Goal: Information Seeking & Learning: Learn about a topic

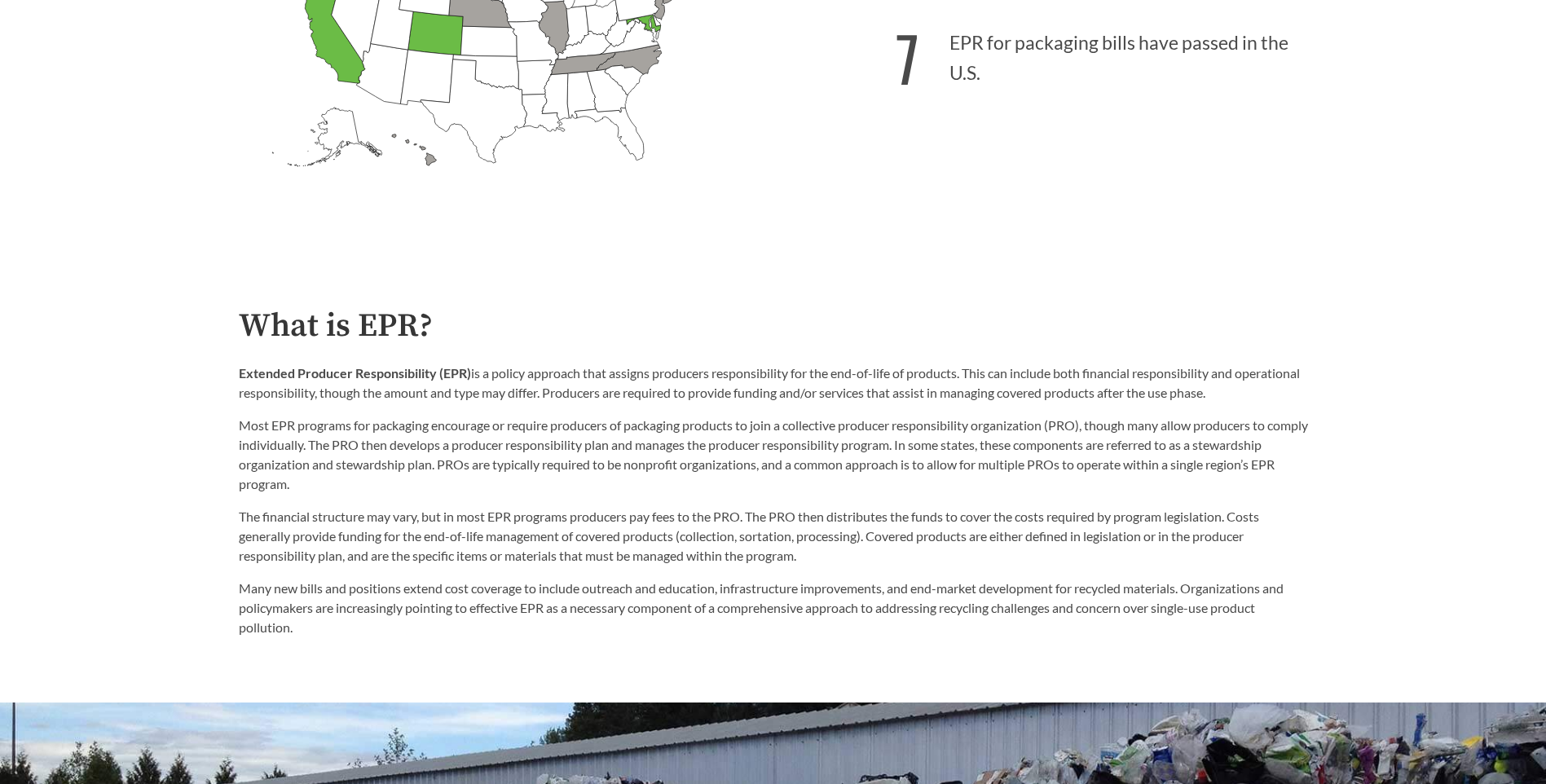
scroll to position [375, 0]
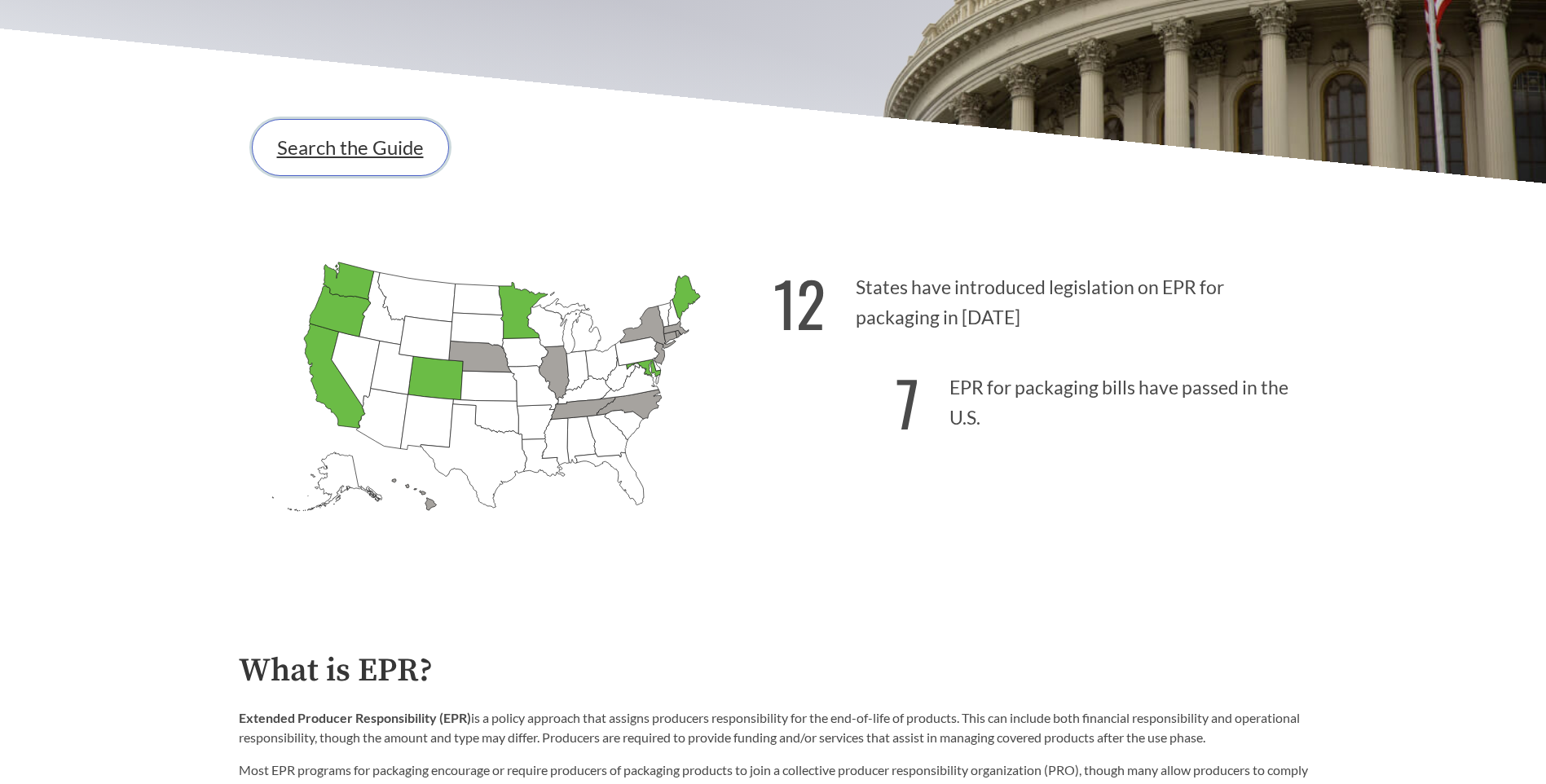
click at [358, 139] on link "Search the Guide" at bounding box center [350, 147] width 197 height 57
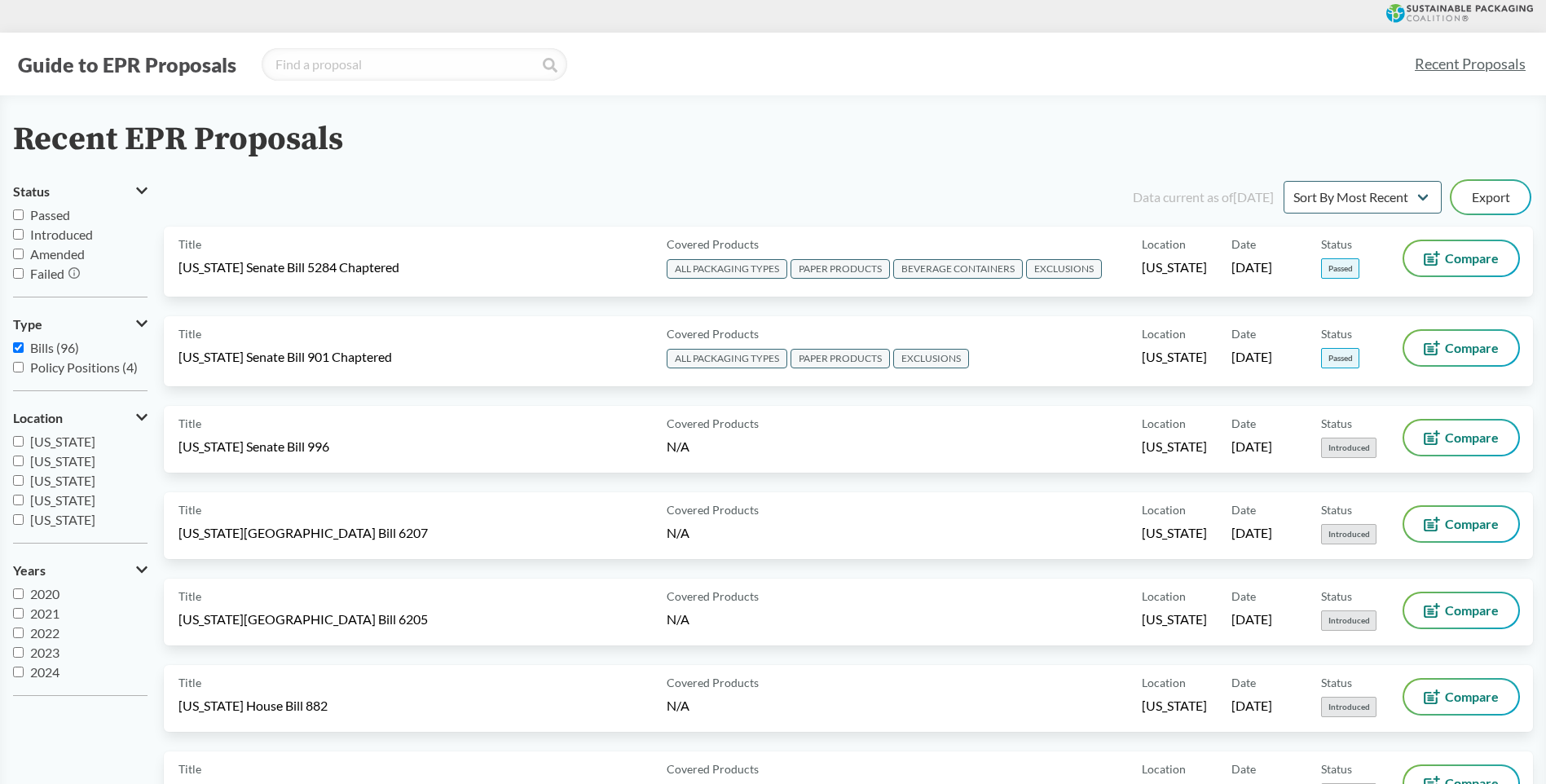
drag, startPoint x: 19, startPoint y: 347, endPoint x: 30, endPoint y: 341, distance: 12.5
click at [19, 347] on input "Bills (96)" at bounding box center [18, 348] width 10 height 10
checkbox input "false"
click at [16, 234] on input "Introduced" at bounding box center [18, 234] width 10 height 10
checkbox input "true"
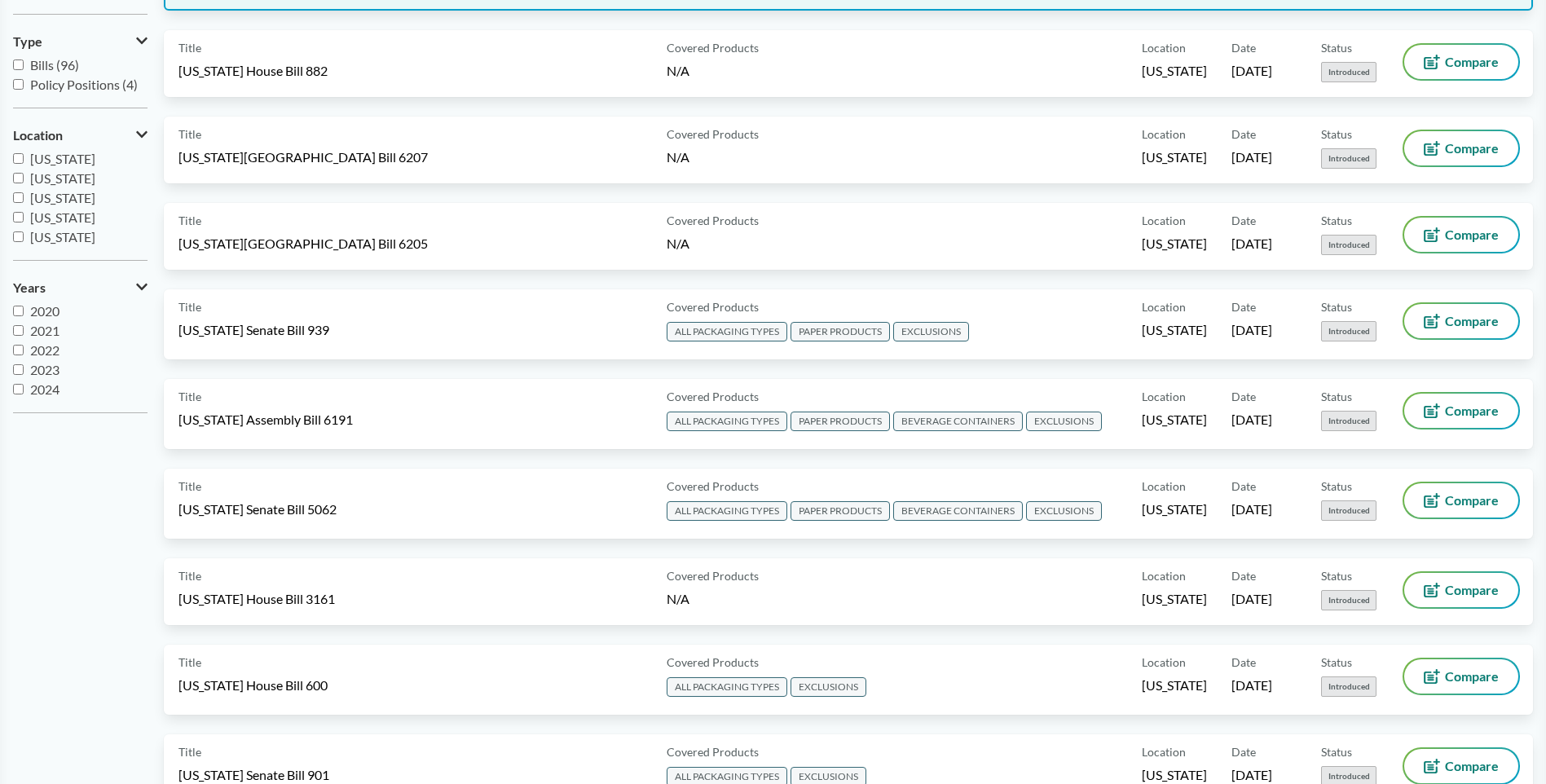
scroll to position [326, 0]
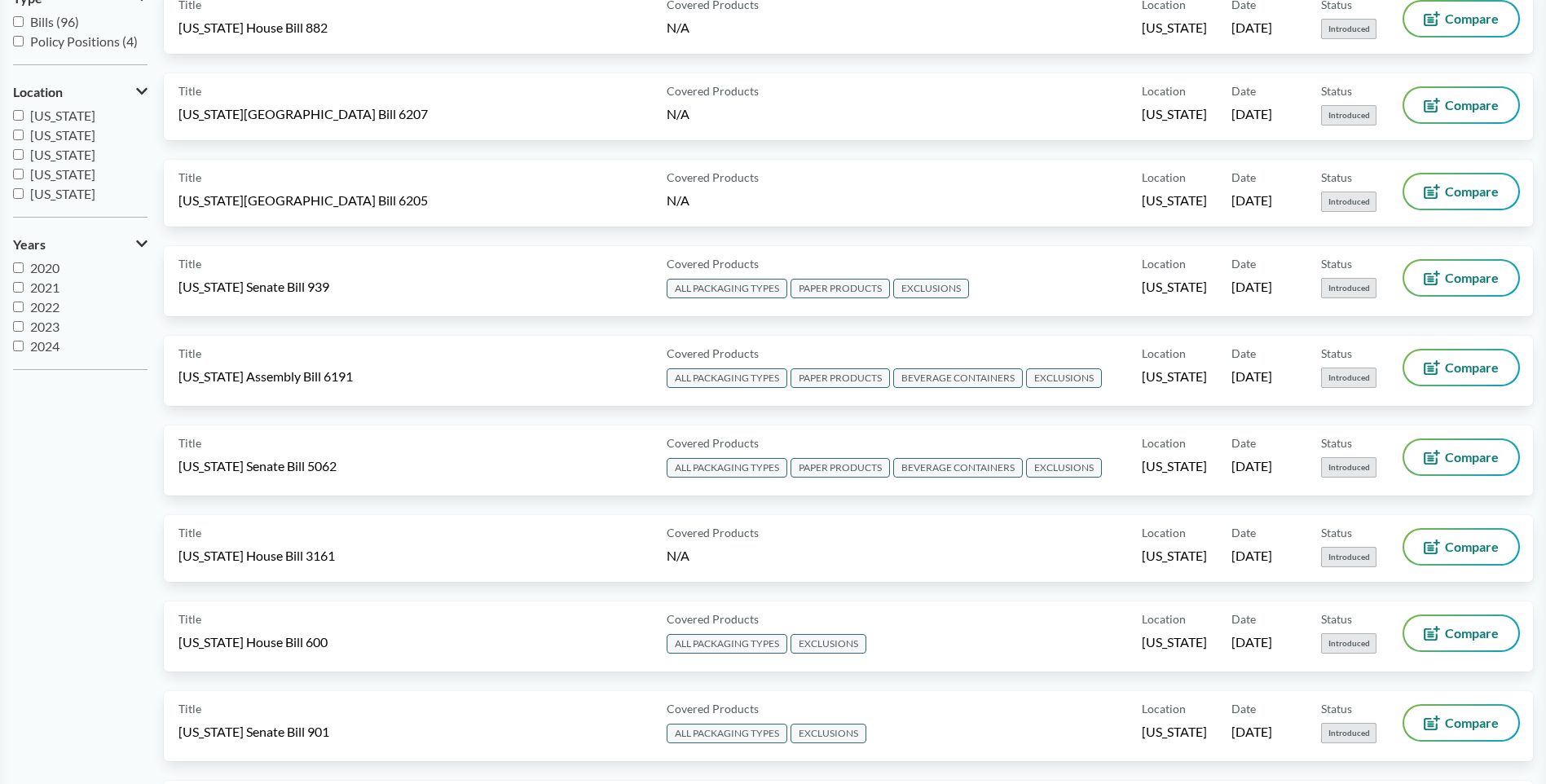
click at [17, 267] on input "2020" at bounding box center [18, 267] width 10 height 10
checkbox input "true"
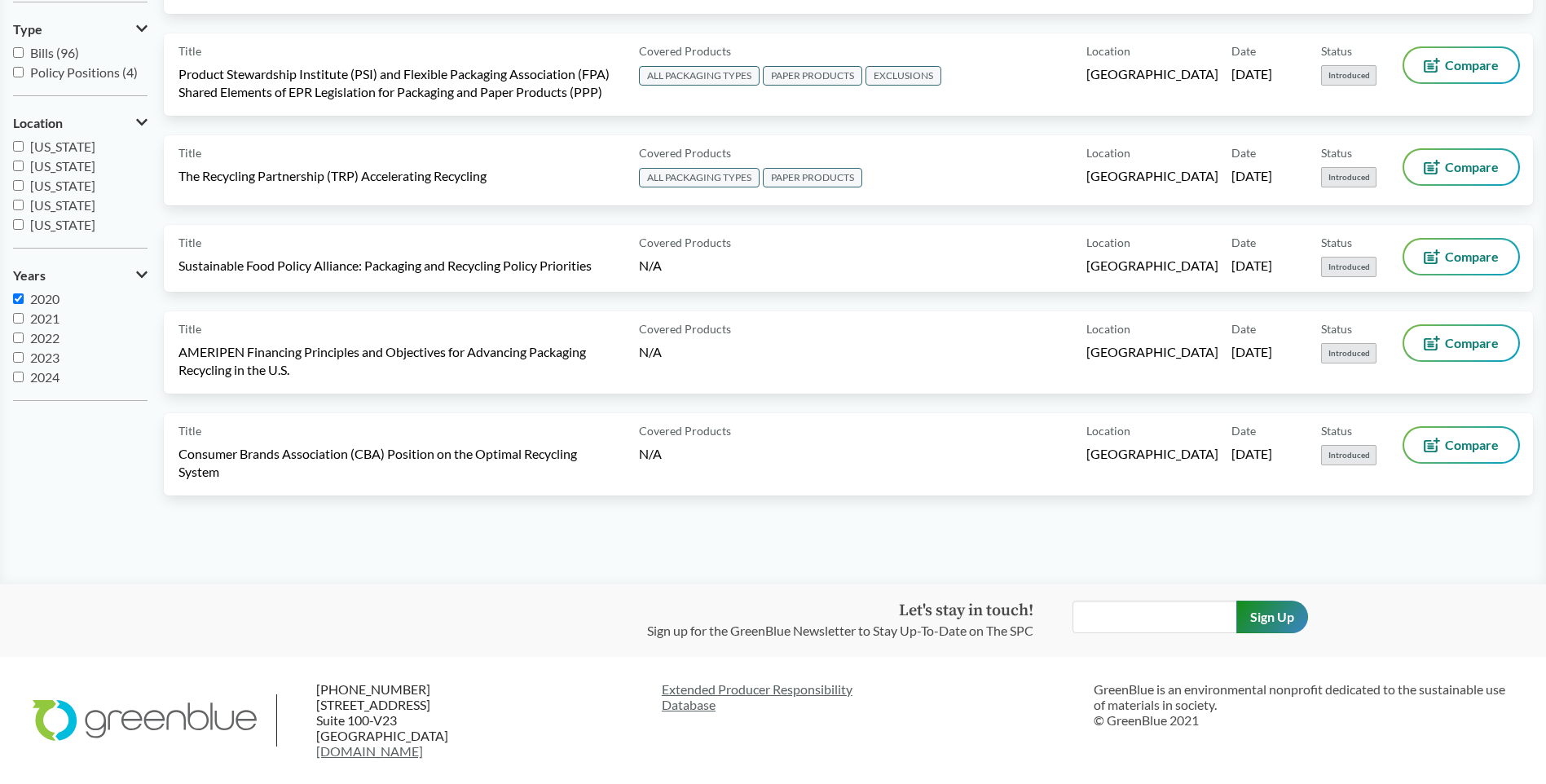
scroll to position [295, 0]
click at [18, 284] on button "Years" at bounding box center [80, 275] width 134 height 28
click at [139, 277] on icon at bounding box center [143, 274] width 8 height 13
click at [19, 321] on input "2021" at bounding box center [18, 318] width 10 height 10
checkbox input "true"
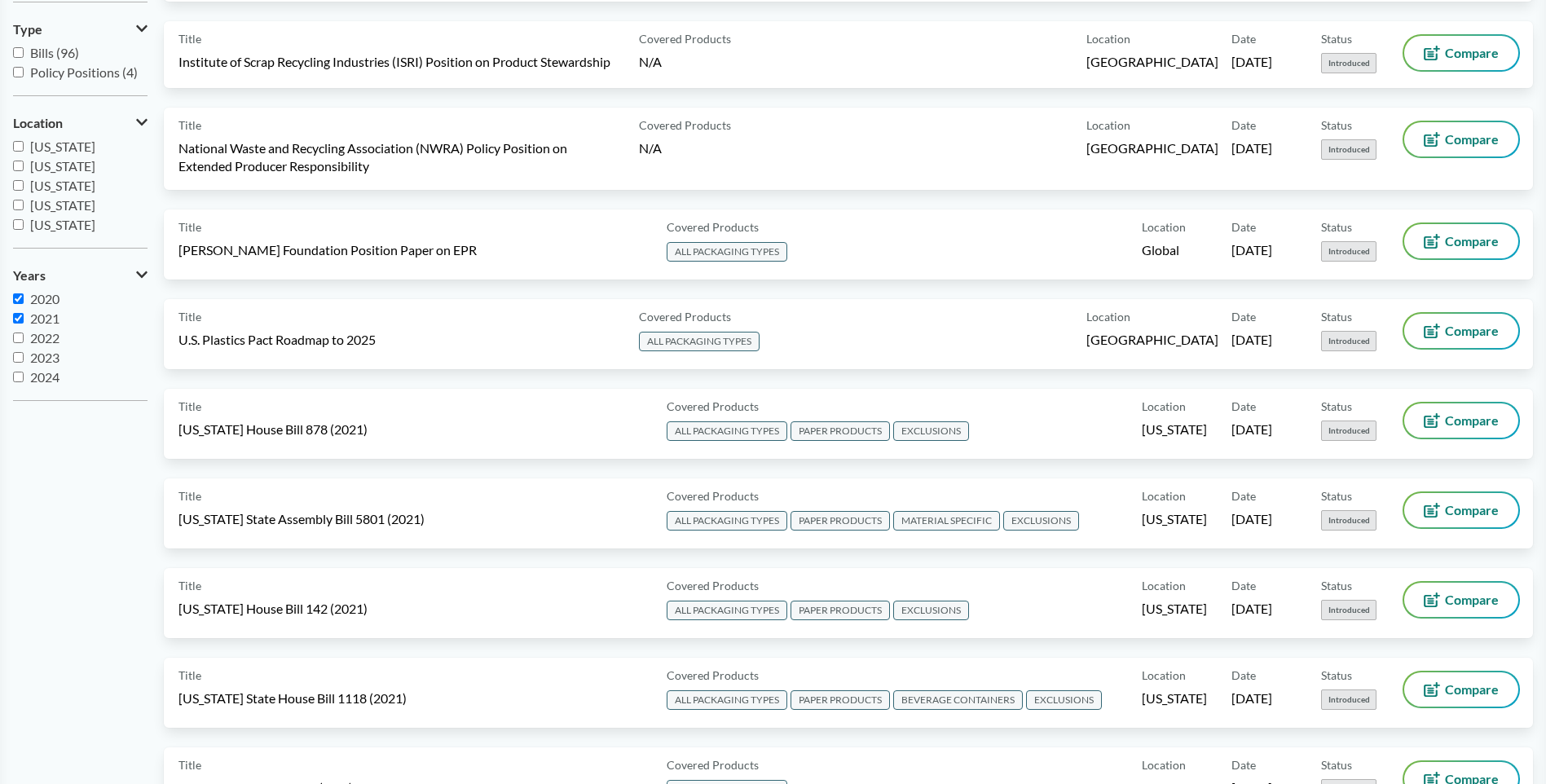
click at [18, 341] on input "2022" at bounding box center [18, 338] width 10 height 10
checkbox input "true"
drag, startPoint x: 17, startPoint y: 355, endPoint x: 18, endPoint y: 374, distance: 19.0
click at [17, 355] on input "2023" at bounding box center [18, 357] width 10 height 10
checkbox input "true"
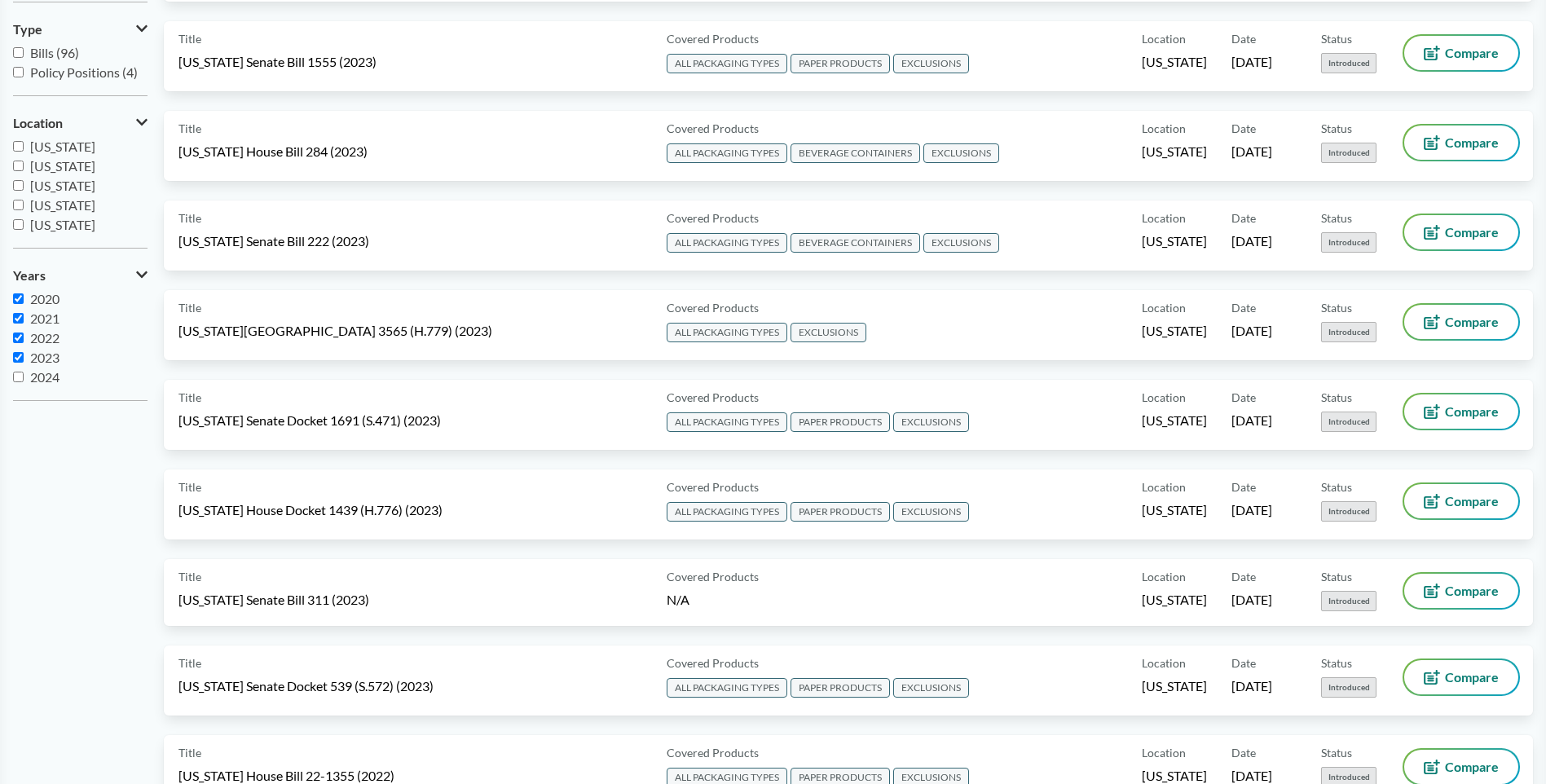
click at [18, 374] on input "2024" at bounding box center [18, 377] width 10 height 10
checkbox input "true"
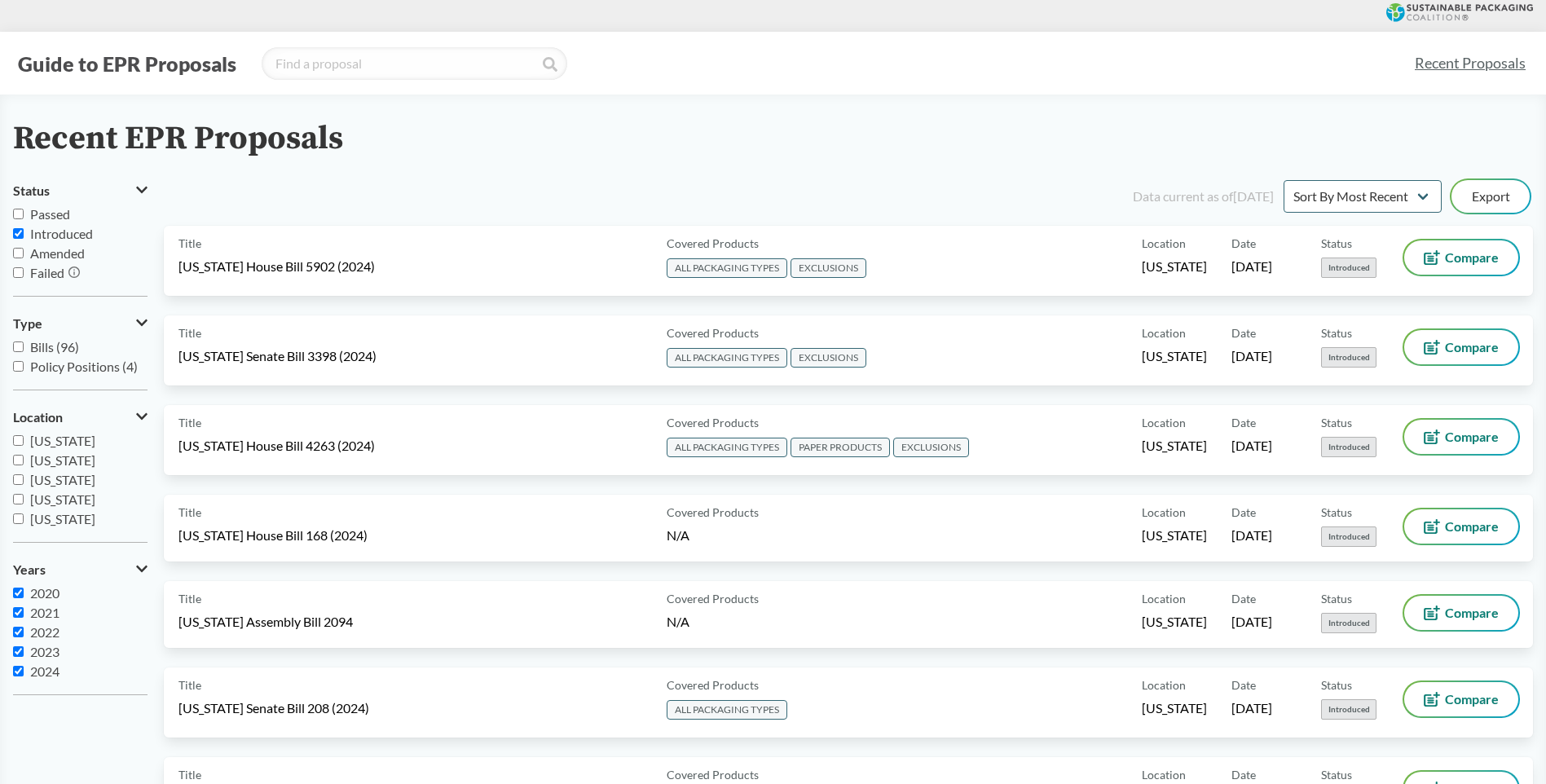
scroll to position [0, 0]
click at [19, 593] on input "2020" at bounding box center [18, 593] width 10 height 10
checkbox input "false"
click at [17, 612] on input "2021" at bounding box center [18, 613] width 10 height 10
checkbox input "false"
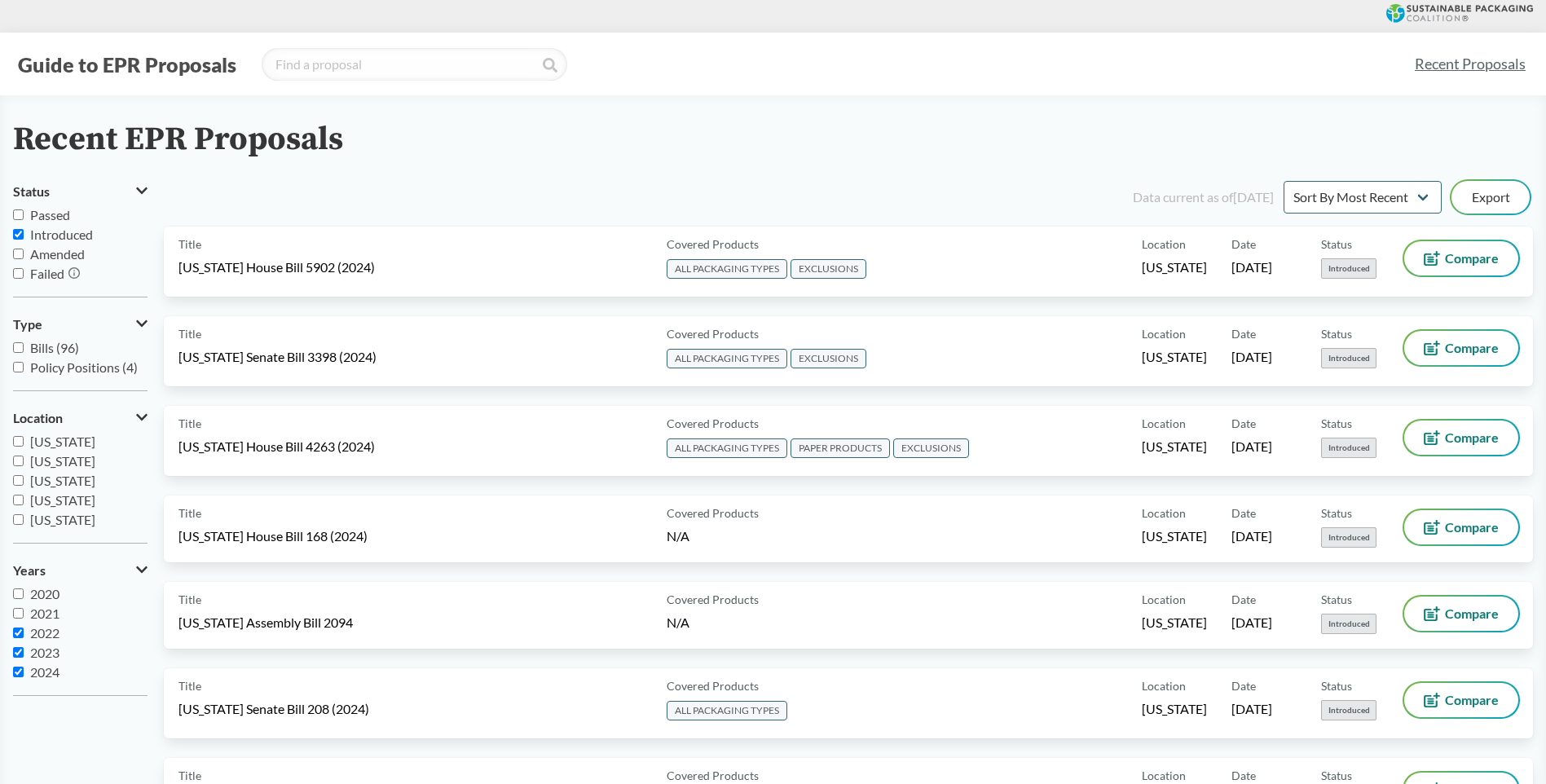
click at [17, 630] on input "2022" at bounding box center [18, 632] width 10 height 10
checkbox input "false"
drag, startPoint x: 17, startPoint y: 652, endPoint x: 22, endPoint y: 661, distance: 10.3
click at [19, 652] on input "2023" at bounding box center [18, 652] width 10 height 10
checkbox input "false"
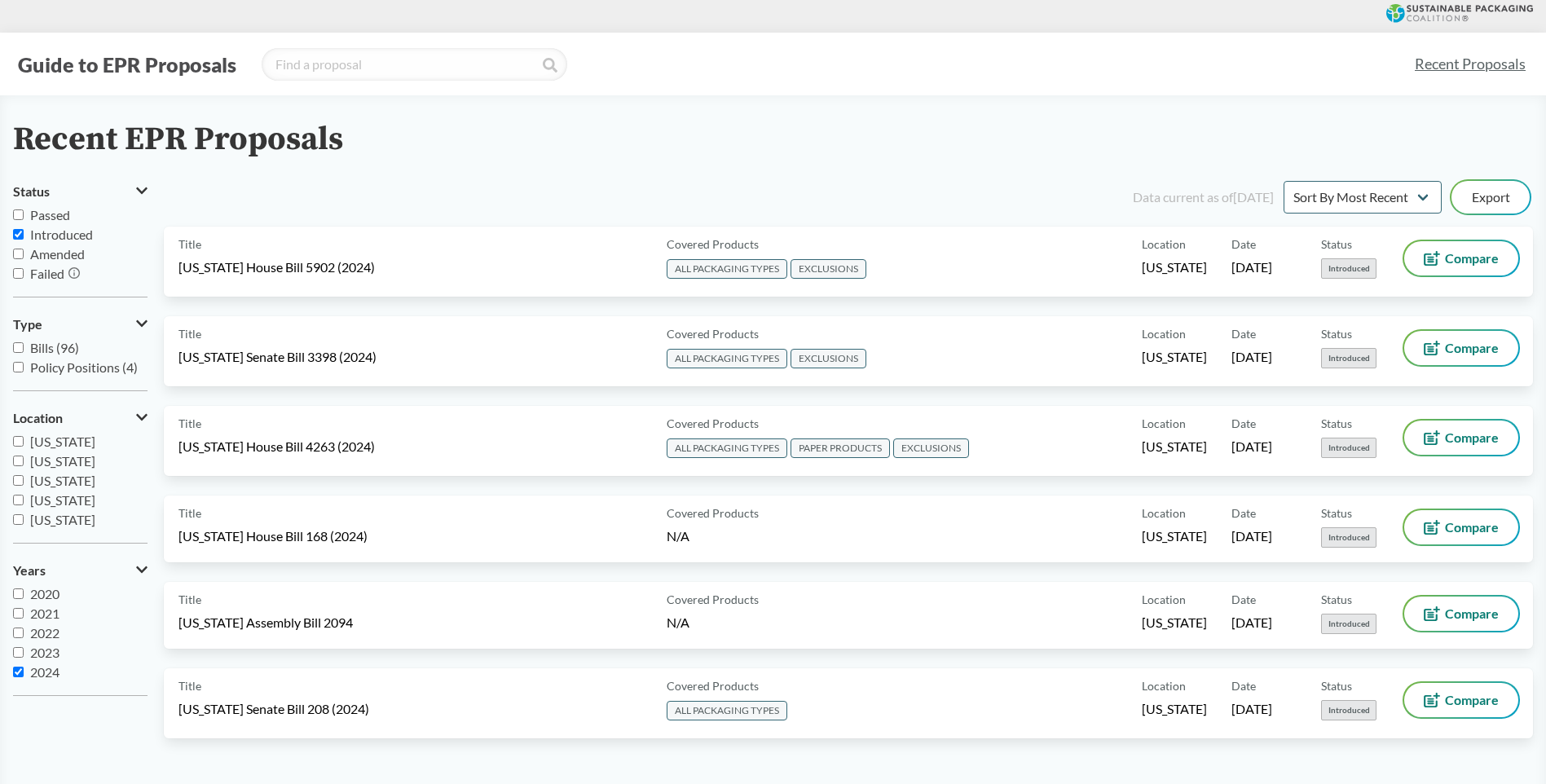
click at [19, 672] on input "2024" at bounding box center [18, 672] width 10 height 10
checkbox input "false"
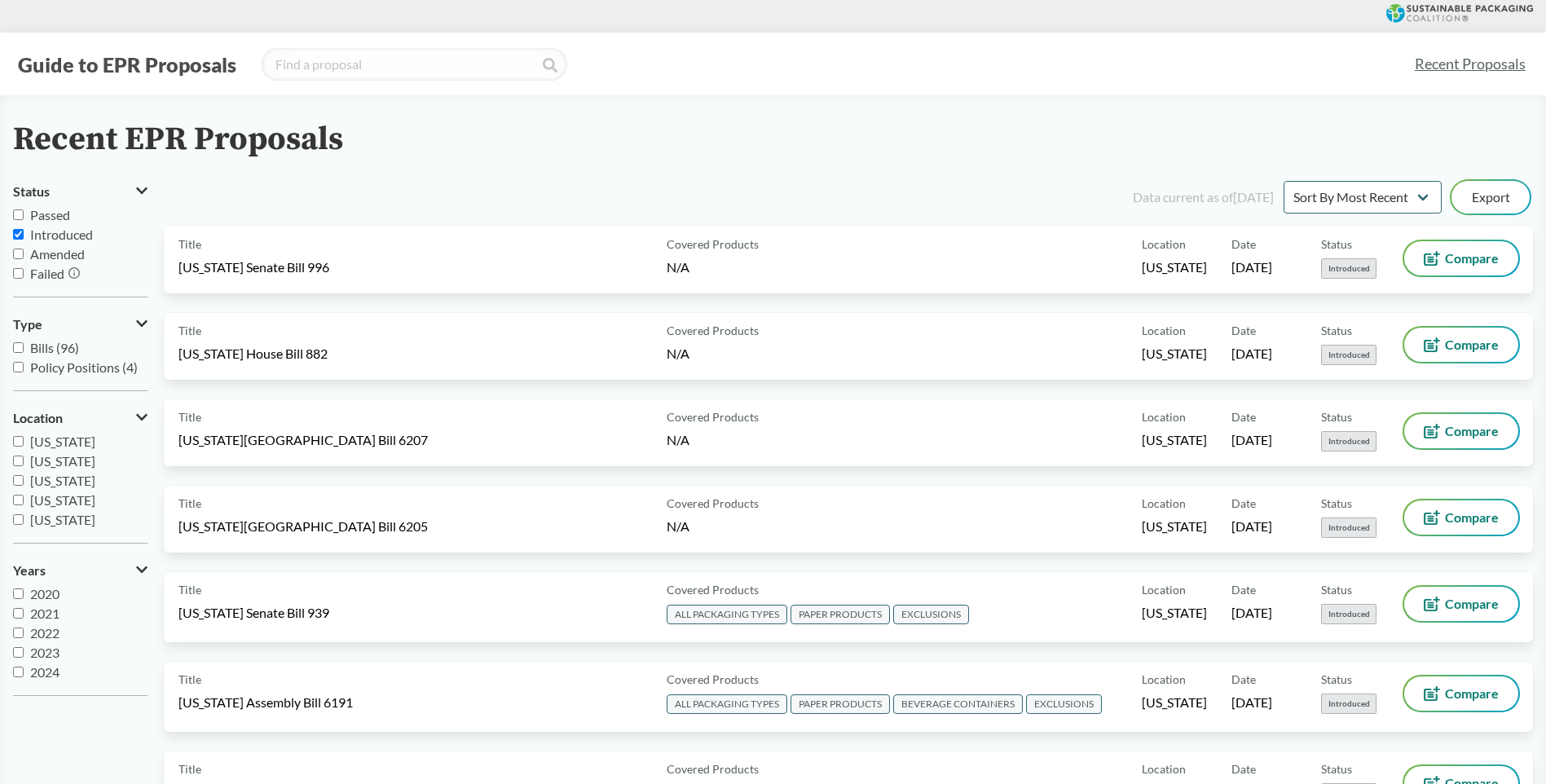
click at [17, 233] on input "Introduced" at bounding box center [18, 234] width 10 height 10
checkbox input "false"
click at [19, 210] on input "Passed" at bounding box center [18, 214] width 10 height 10
checkbox input "true"
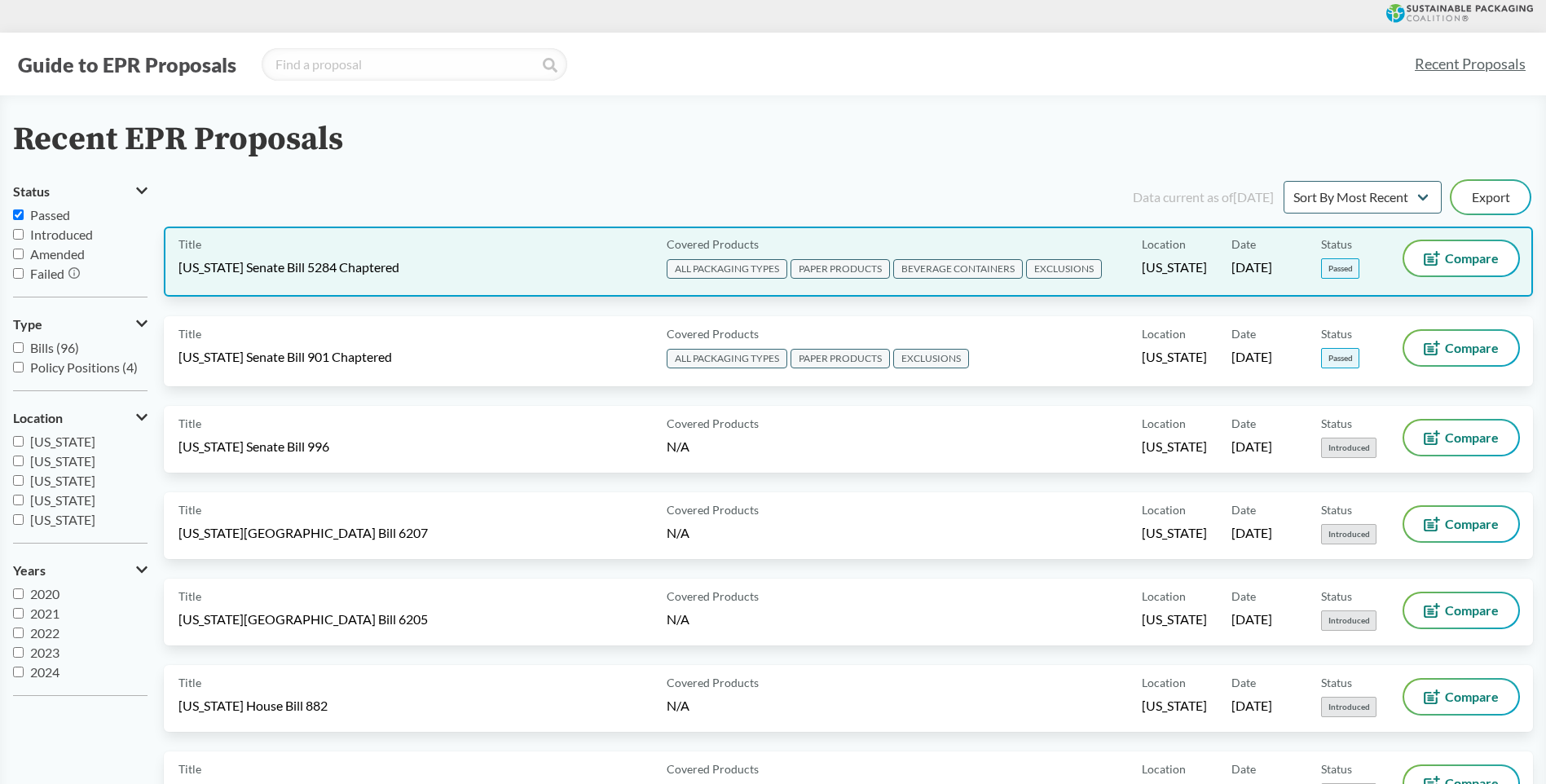
click at [458, 254] on div "Title [US_STATE] Senate Bill 5284 Chaptered" at bounding box center [419, 261] width 482 height 41
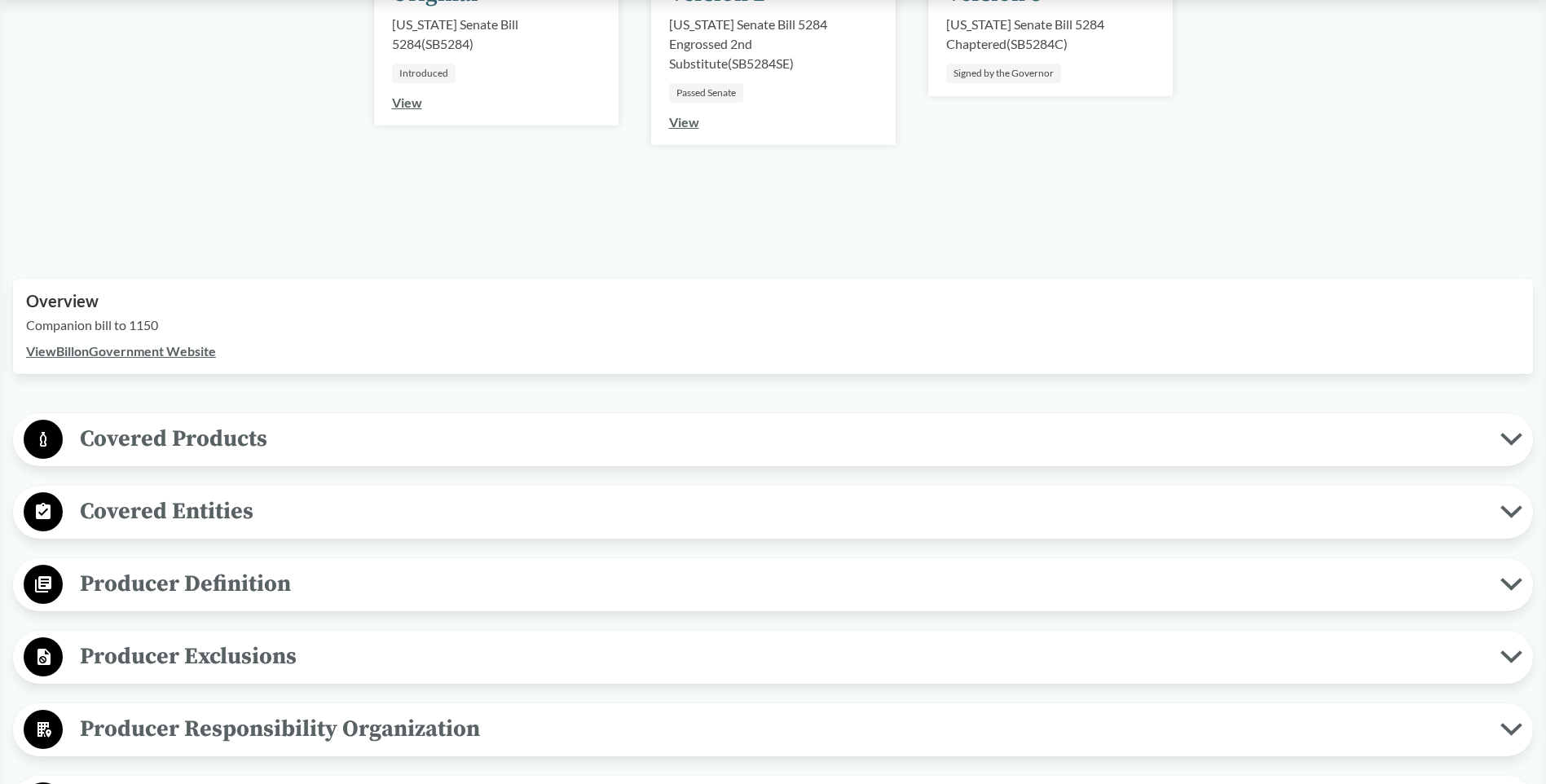
scroll to position [326, 0]
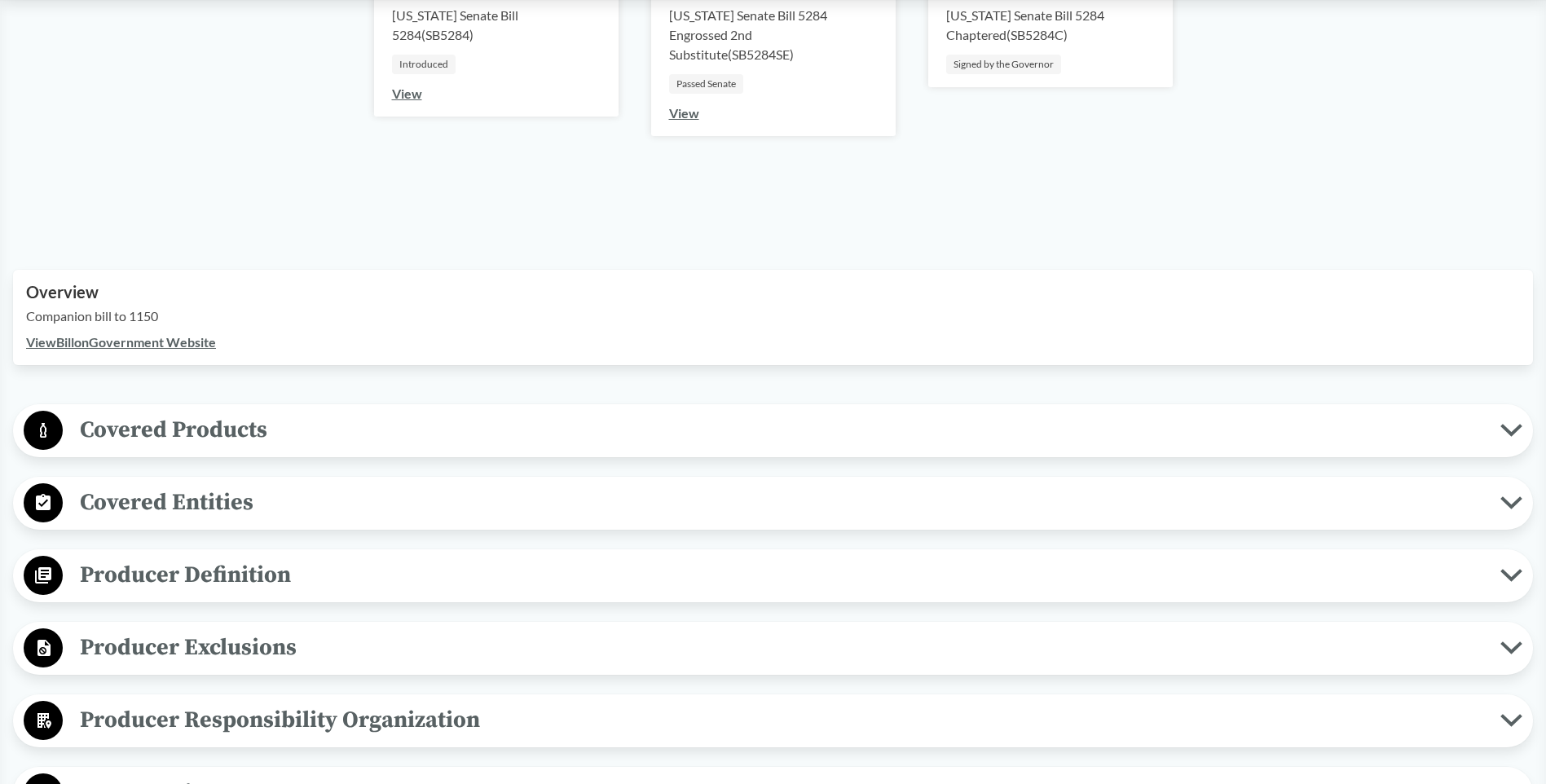
click at [1511, 429] on icon at bounding box center [1511, 429] width 22 height 13
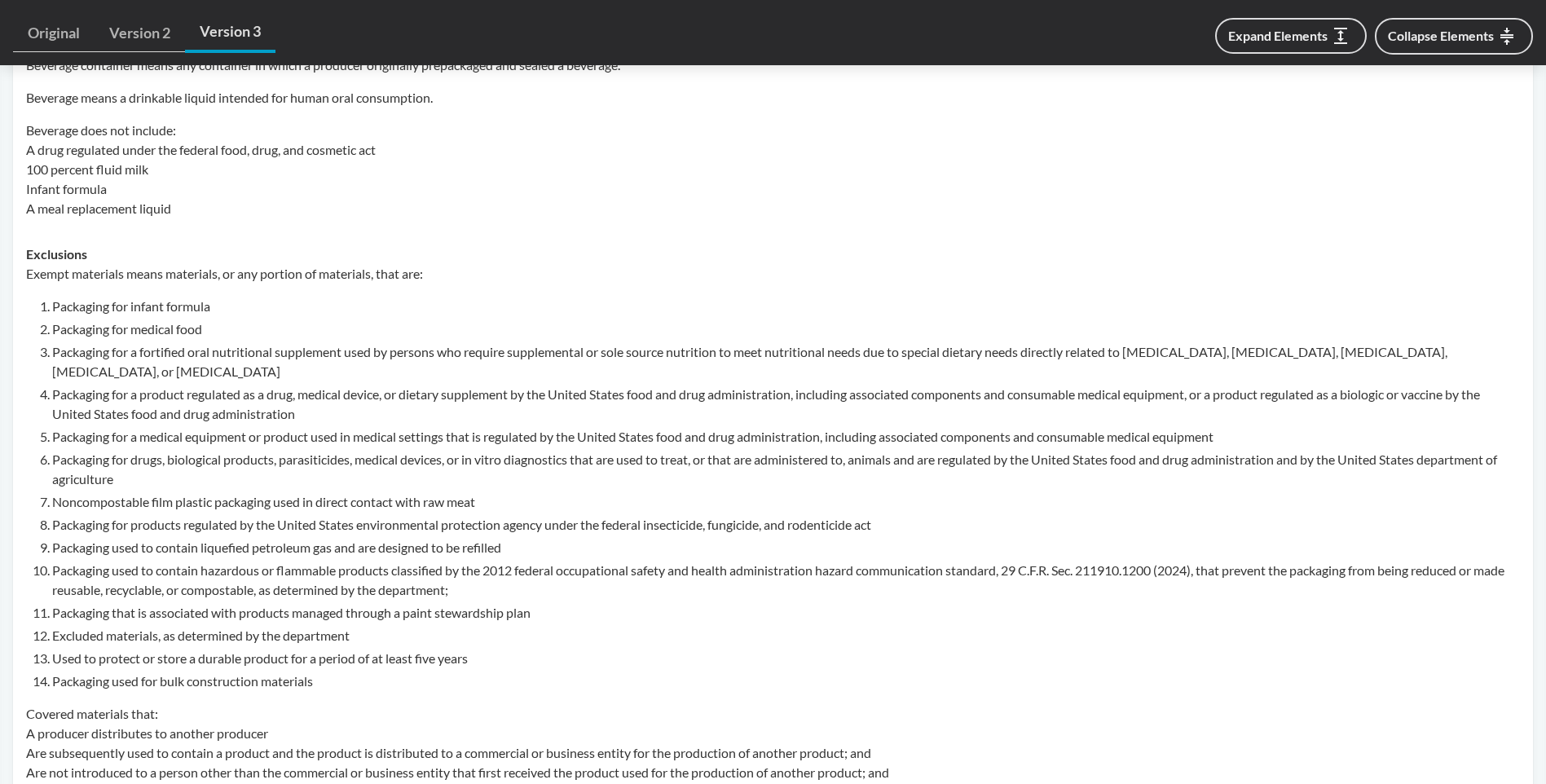
scroll to position [1059, 0]
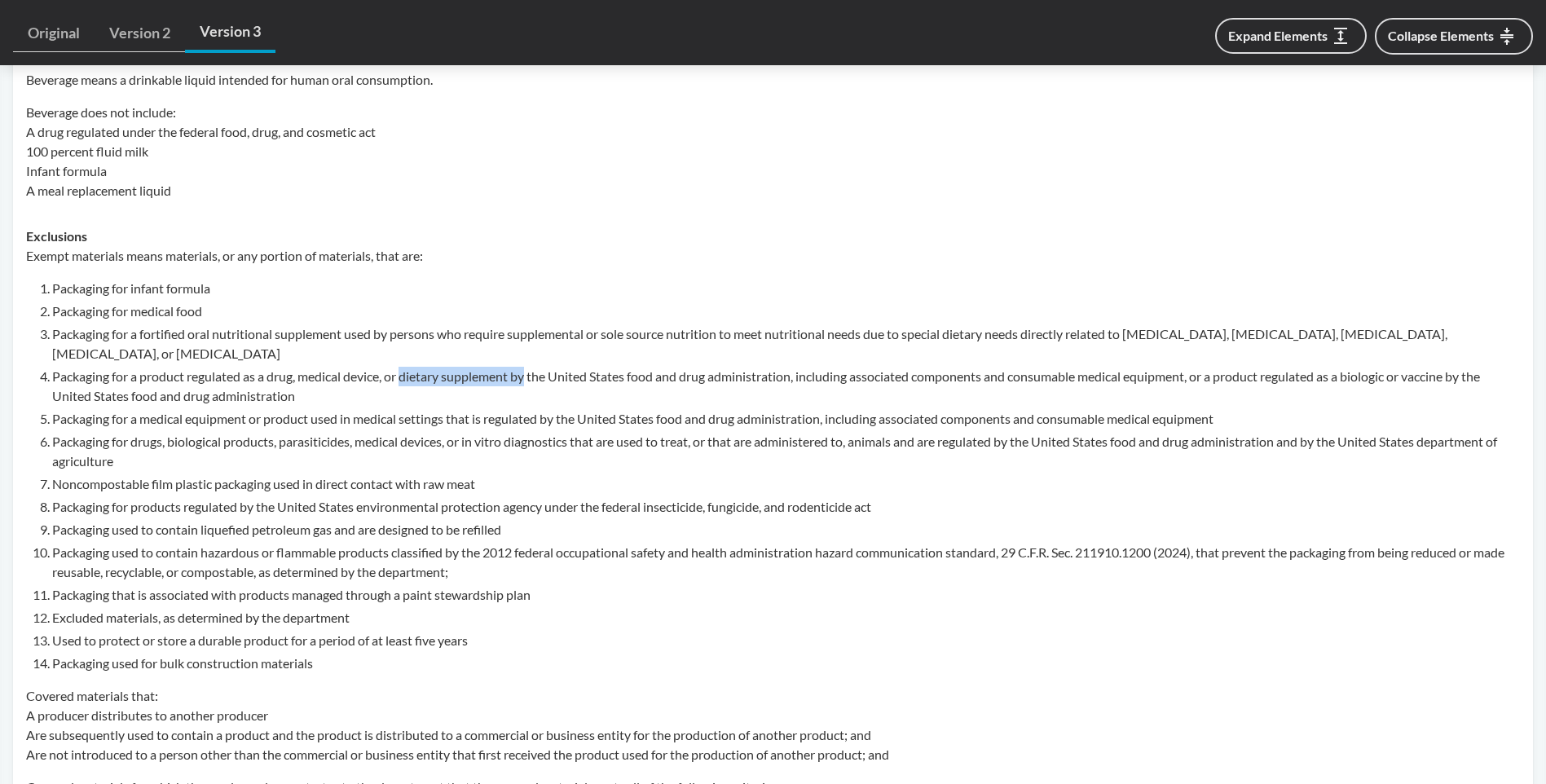
drag, startPoint x: 405, startPoint y: 373, endPoint x: 532, endPoint y: 372, distance: 127.0
click at [532, 372] on li "Packaging for a product regulated as a drug, medical device, or dietary supplem…" at bounding box center [786, 386] width 1468 height 39
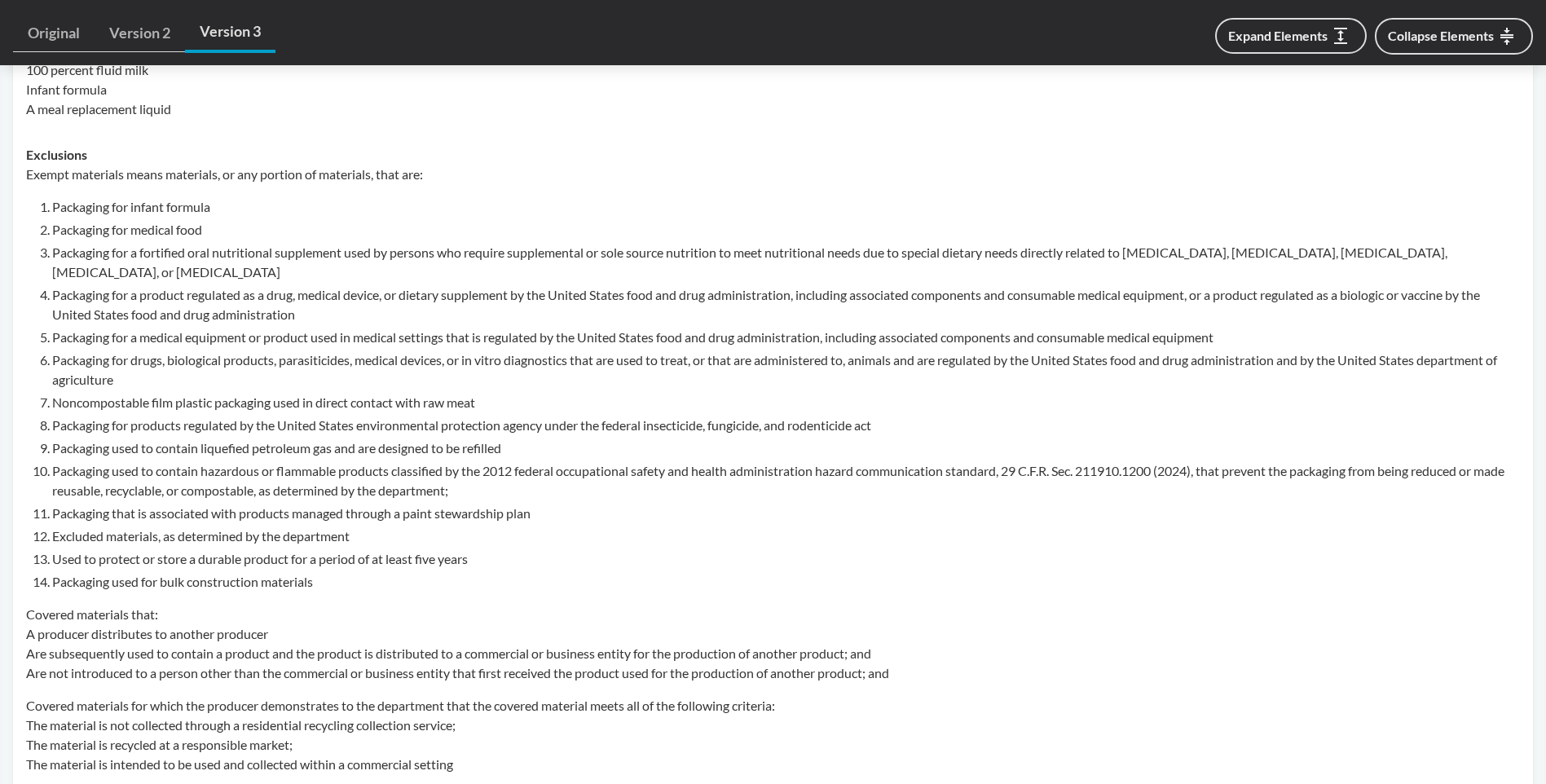
click at [676, 561] on li "Used to protect or store a durable product for a period of at least five years" at bounding box center [786, 558] width 1468 height 19
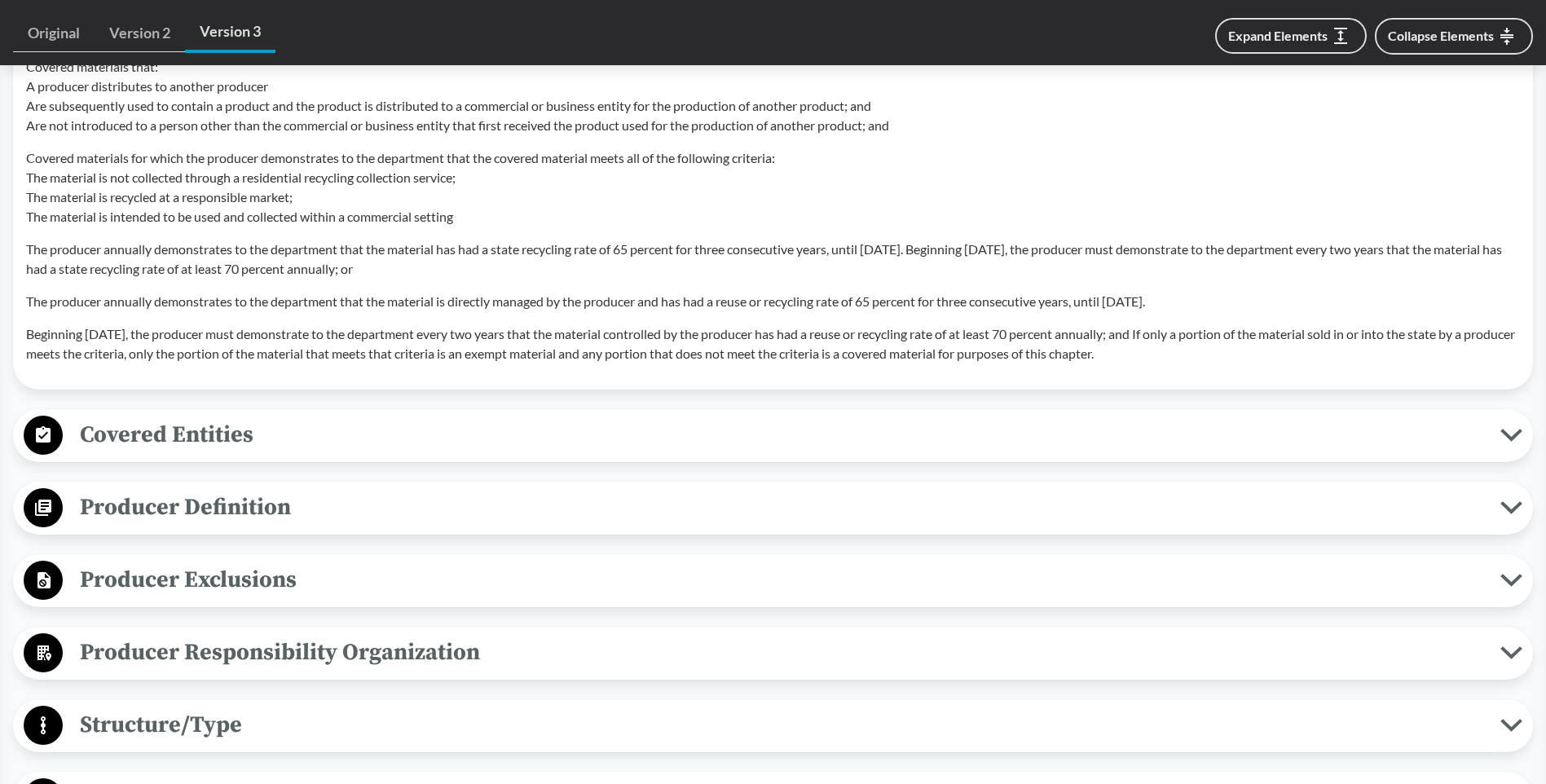
scroll to position [1711, 0]
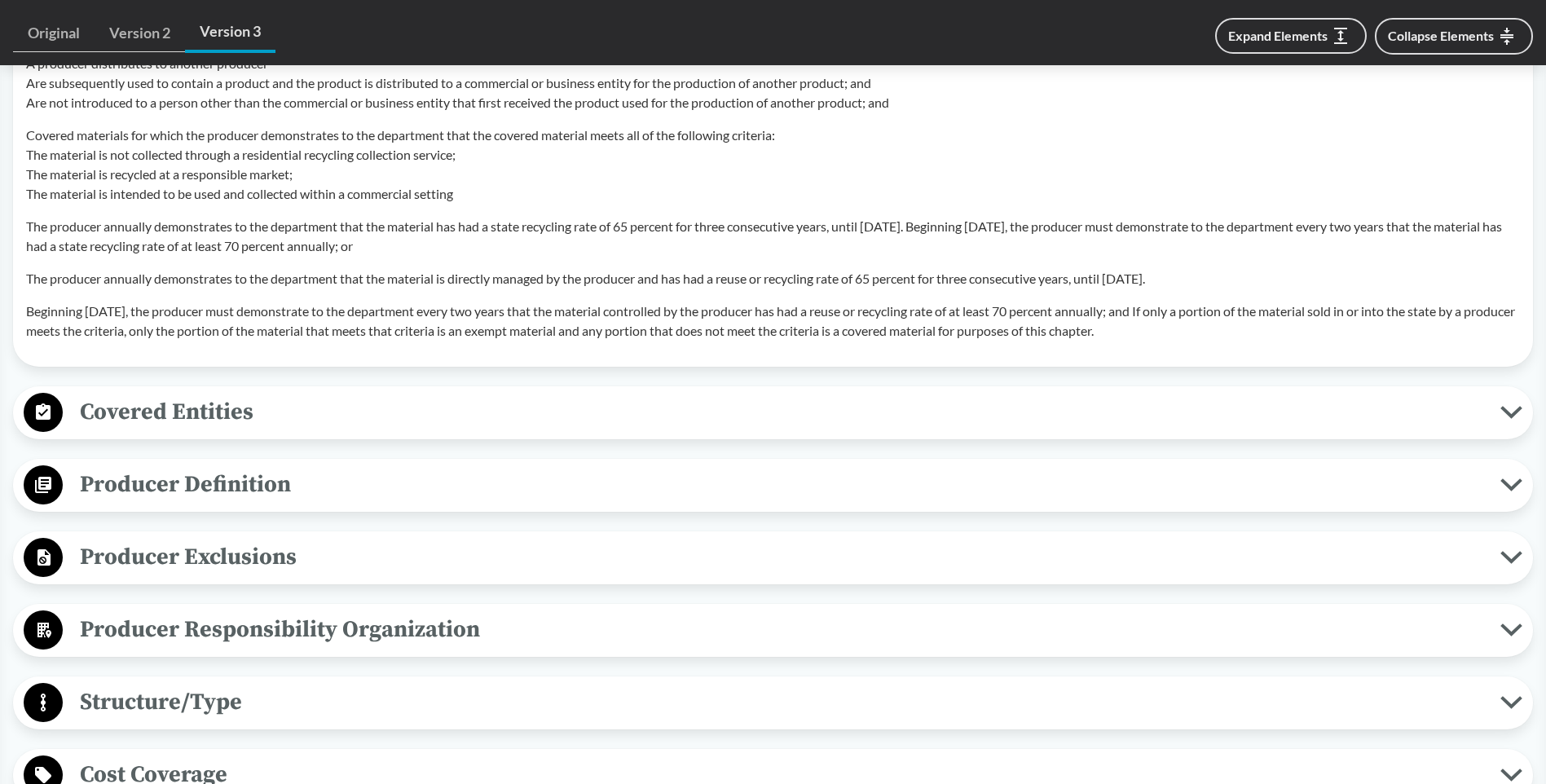
click at [275, 560] on span "Producer Exclusions" at bounding box center [782, 557] width 1438 height 37
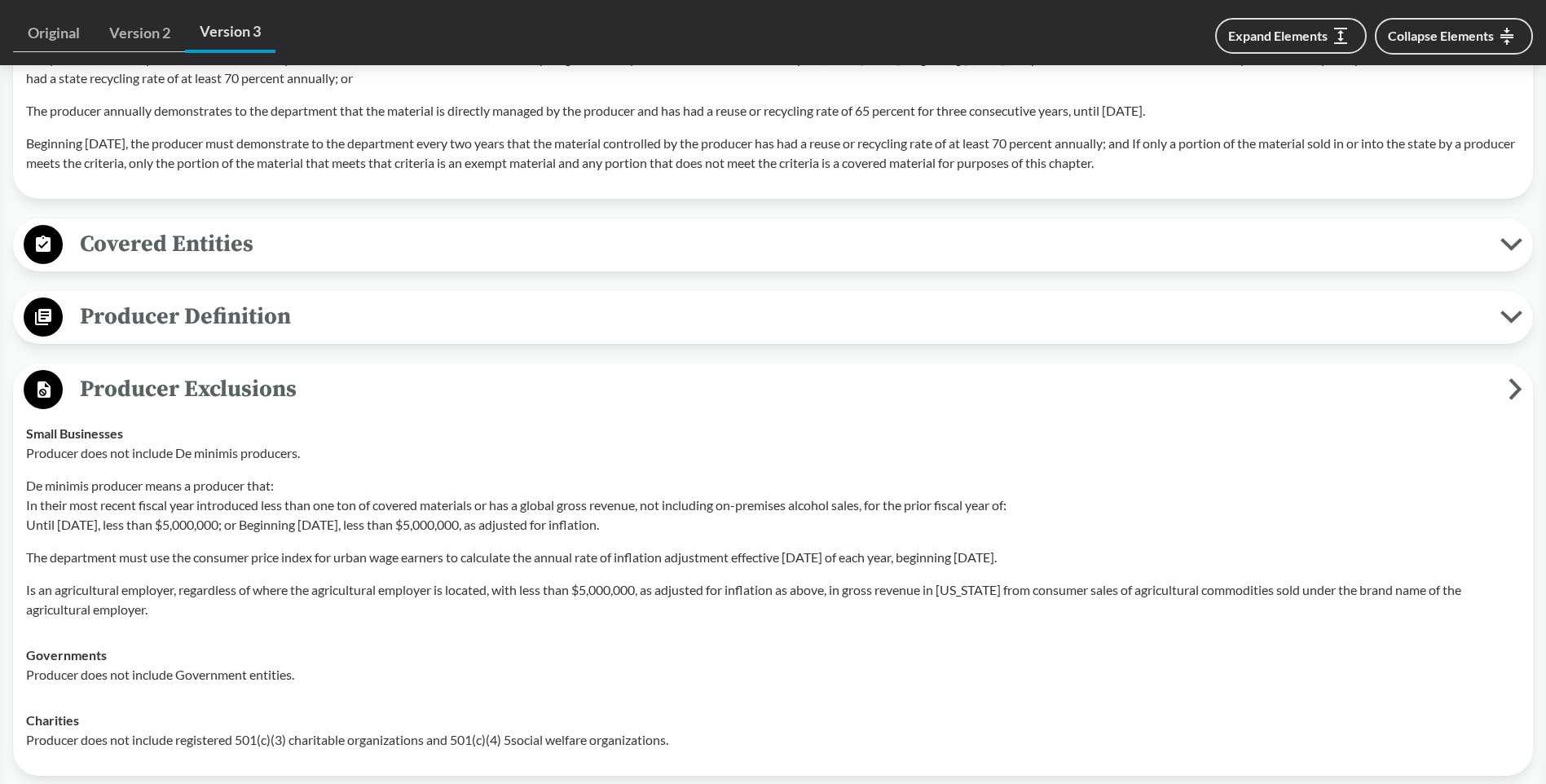
scroll to position [1874, 0]
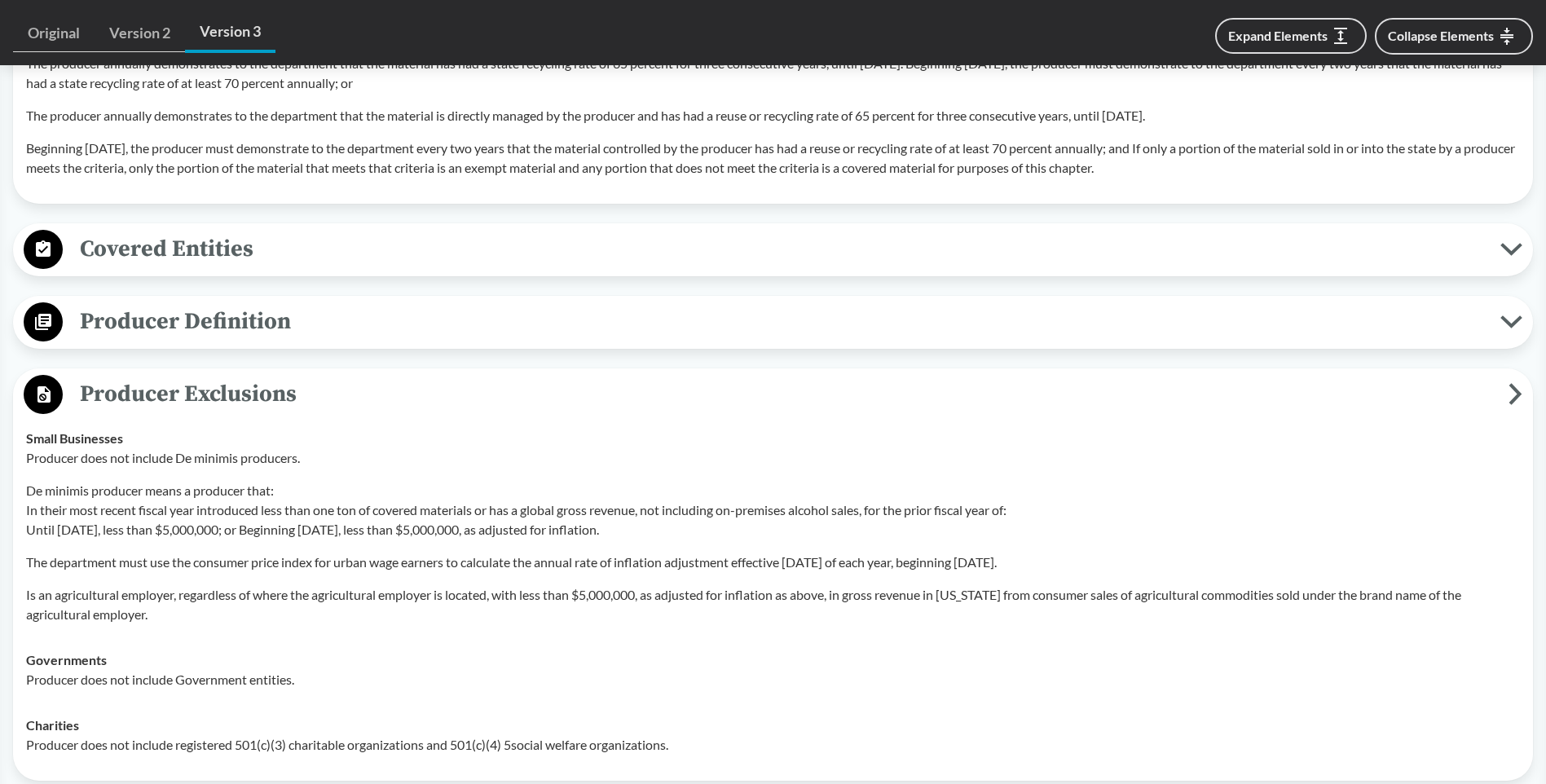
click at [1520, 394] on icon at bounding box center [1515, 394] width 8 height 17
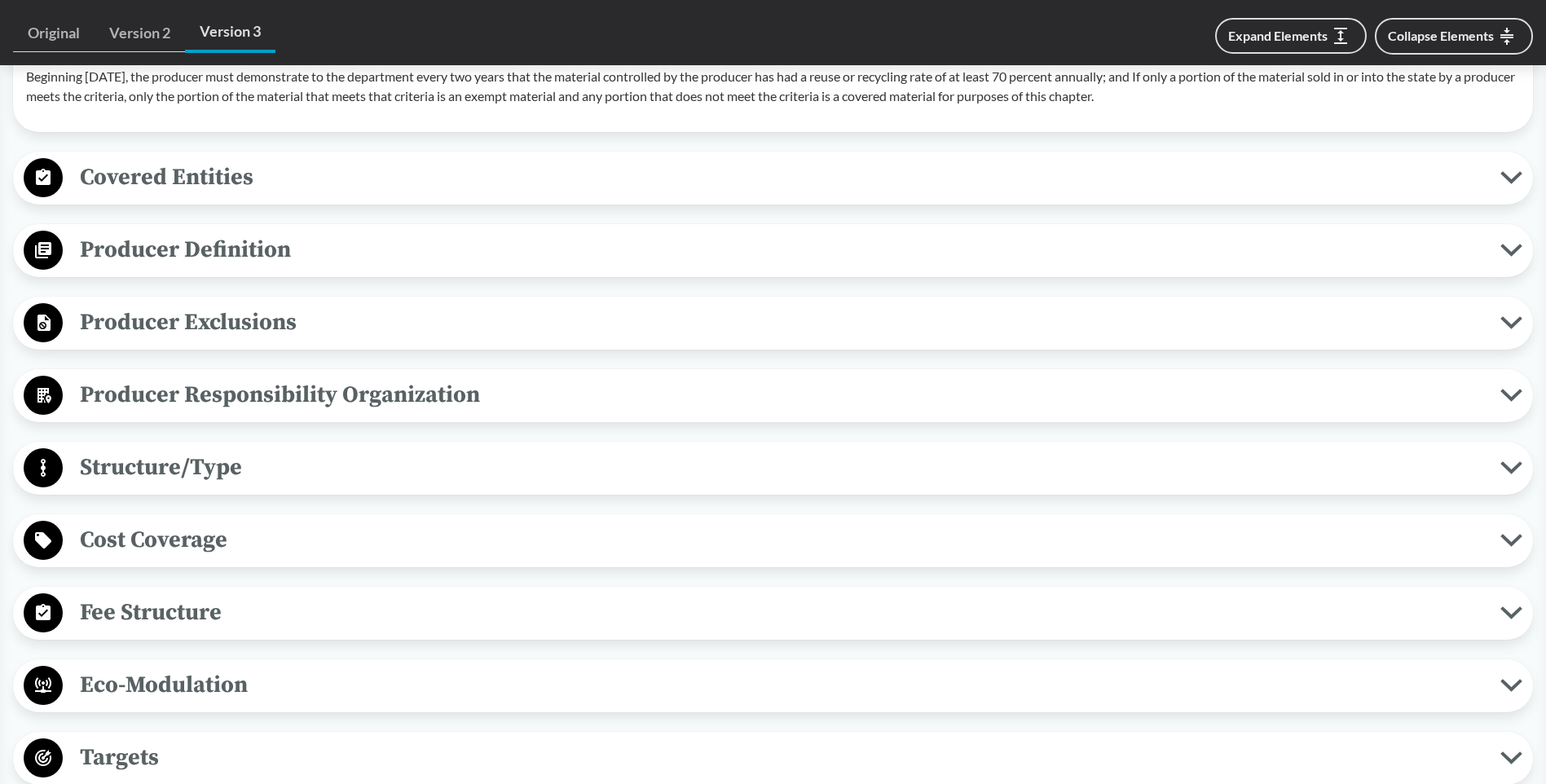
scroll to position [1956, 0]
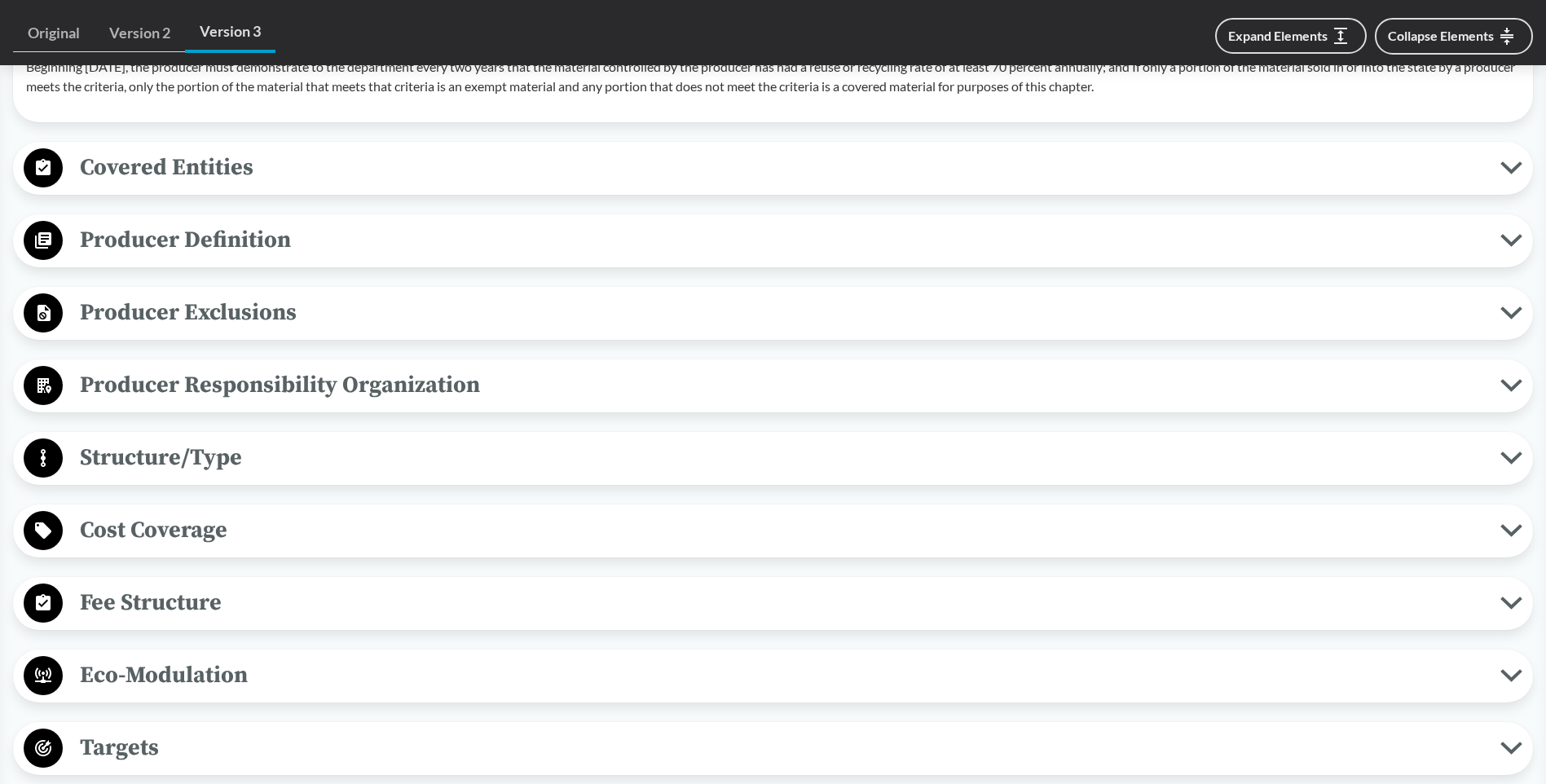
click at [1507, 382] on icon at bounding box center [1511, 385] width 22 height 13
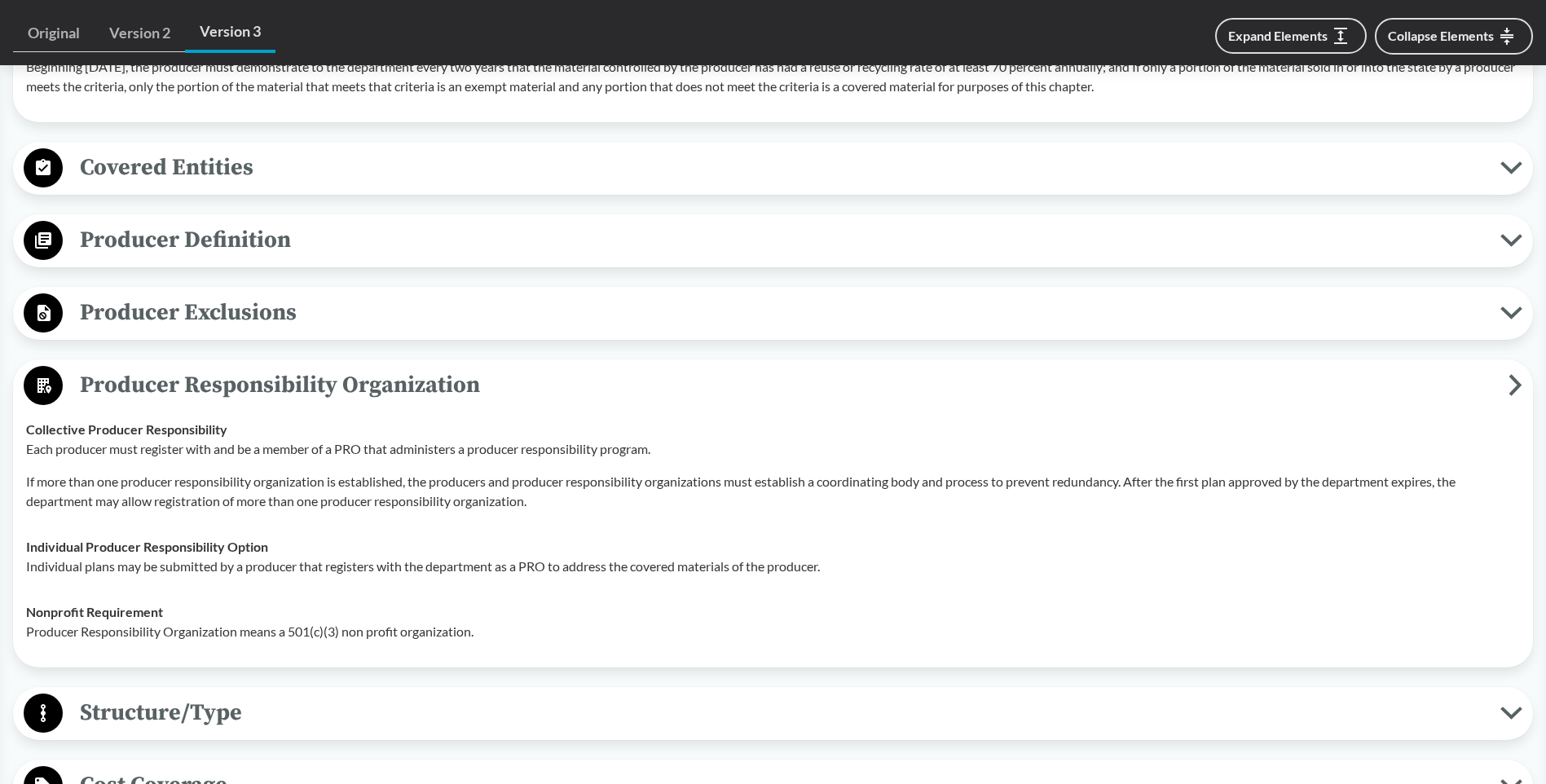
click at [1516, 383] on icon at bounding box center [1515, 385] width 8 height 17
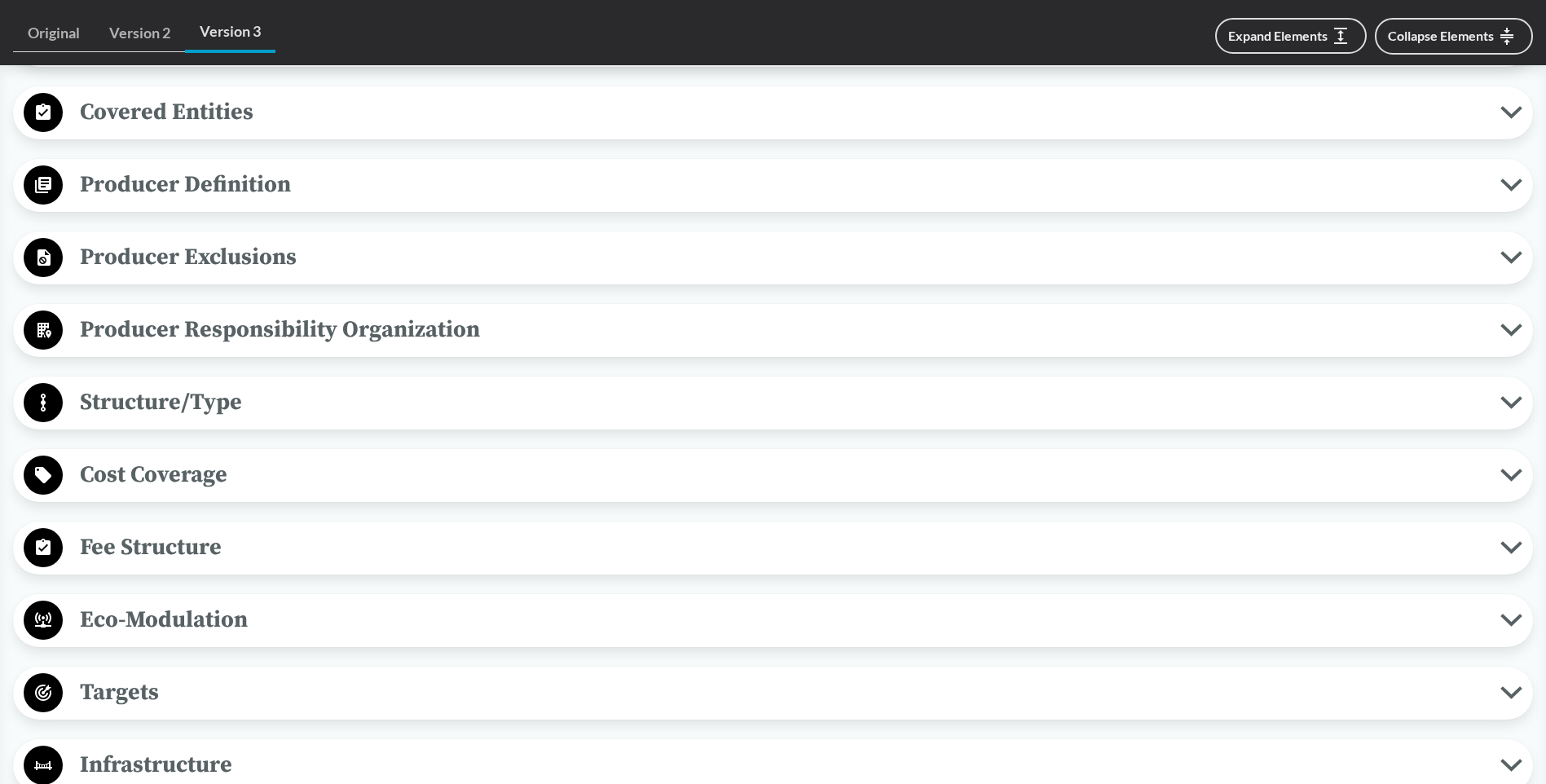
scroll to position [2119, 0]
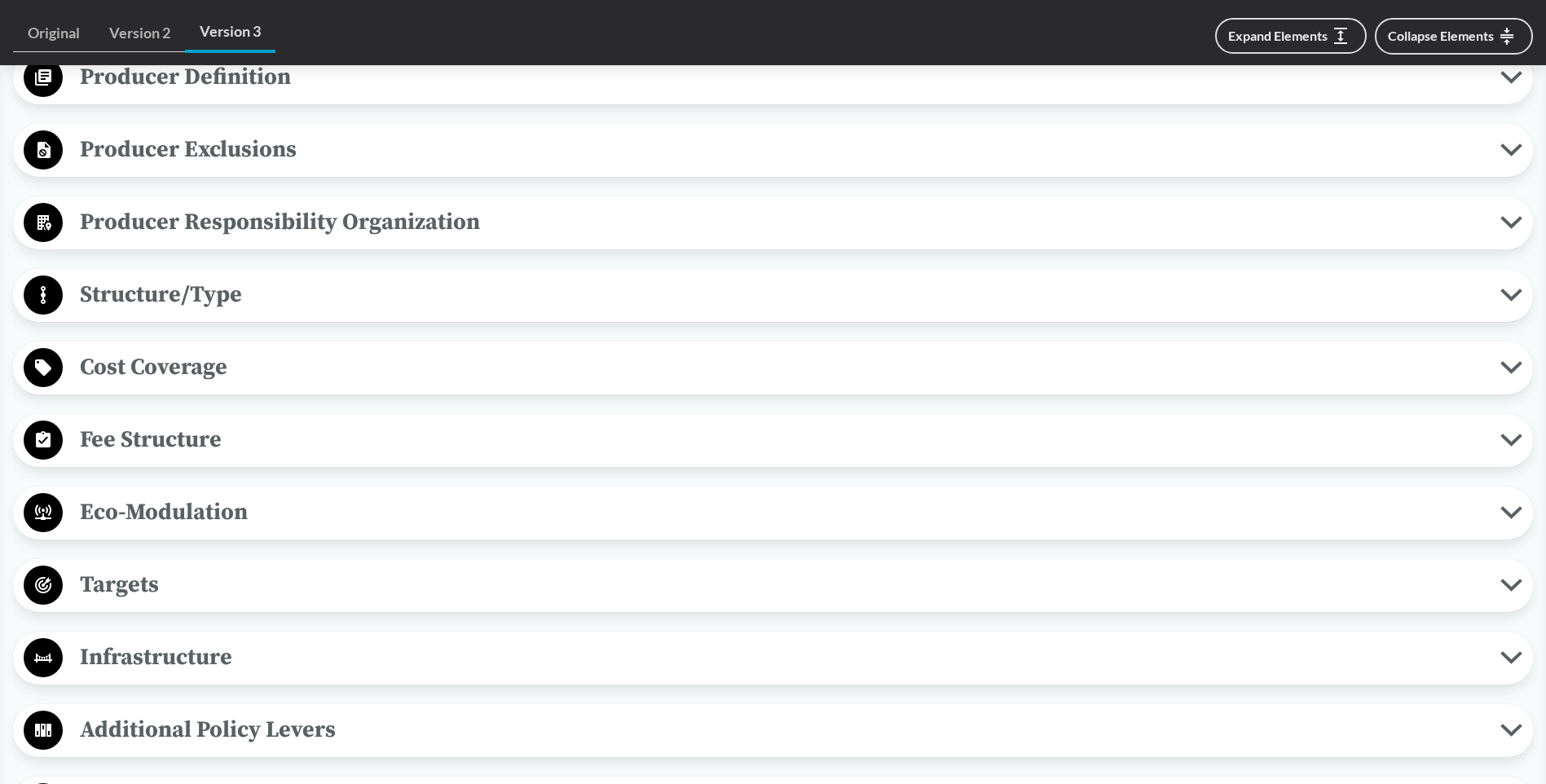
click at [1514, 517] on icon at bounding box center [1511, 512] width 22 height 13
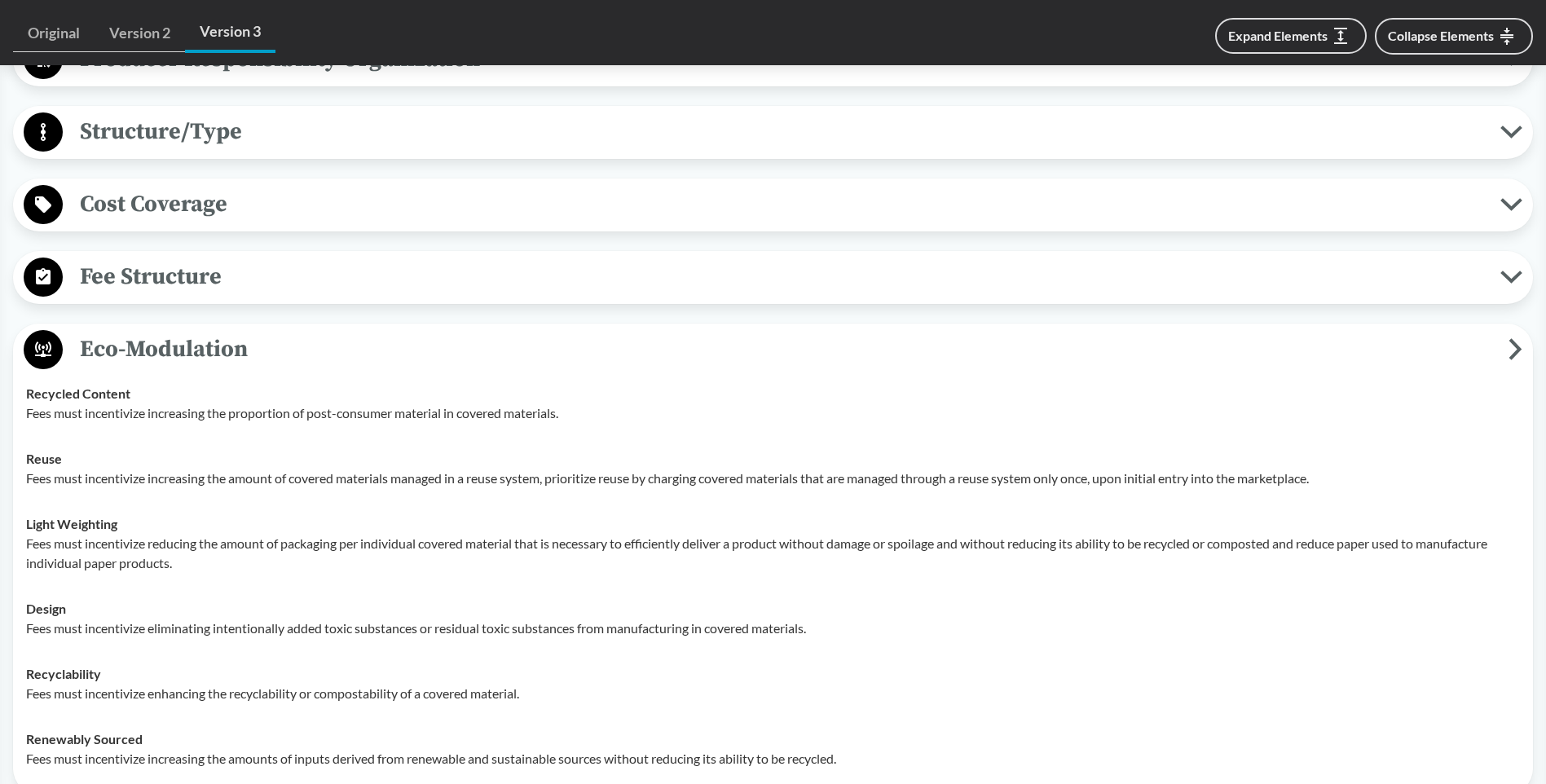
scroll to position [2363, 0]
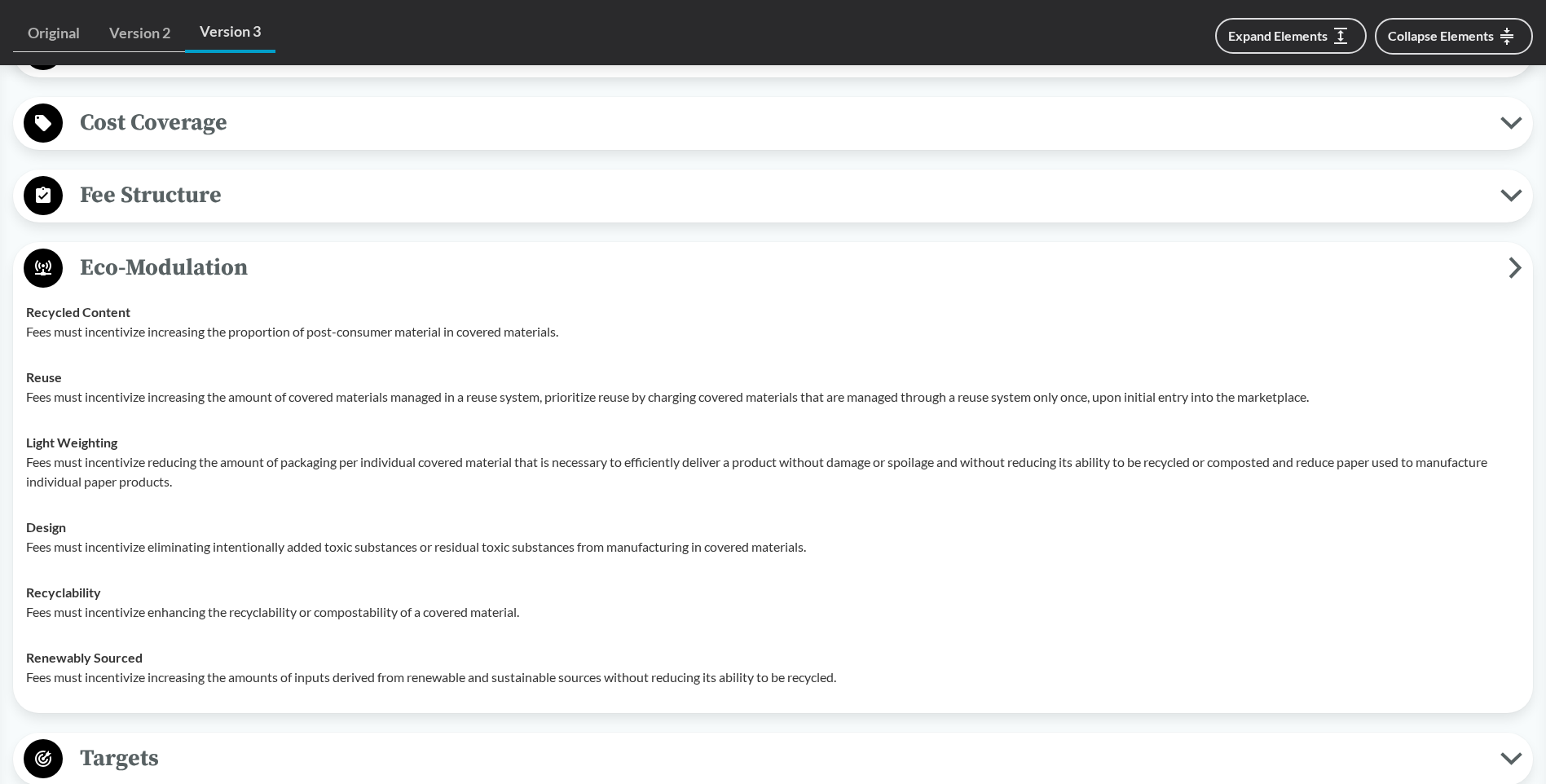
click at [1514, 264] on icon at bounding box center [1515, 267] width 14 height 22
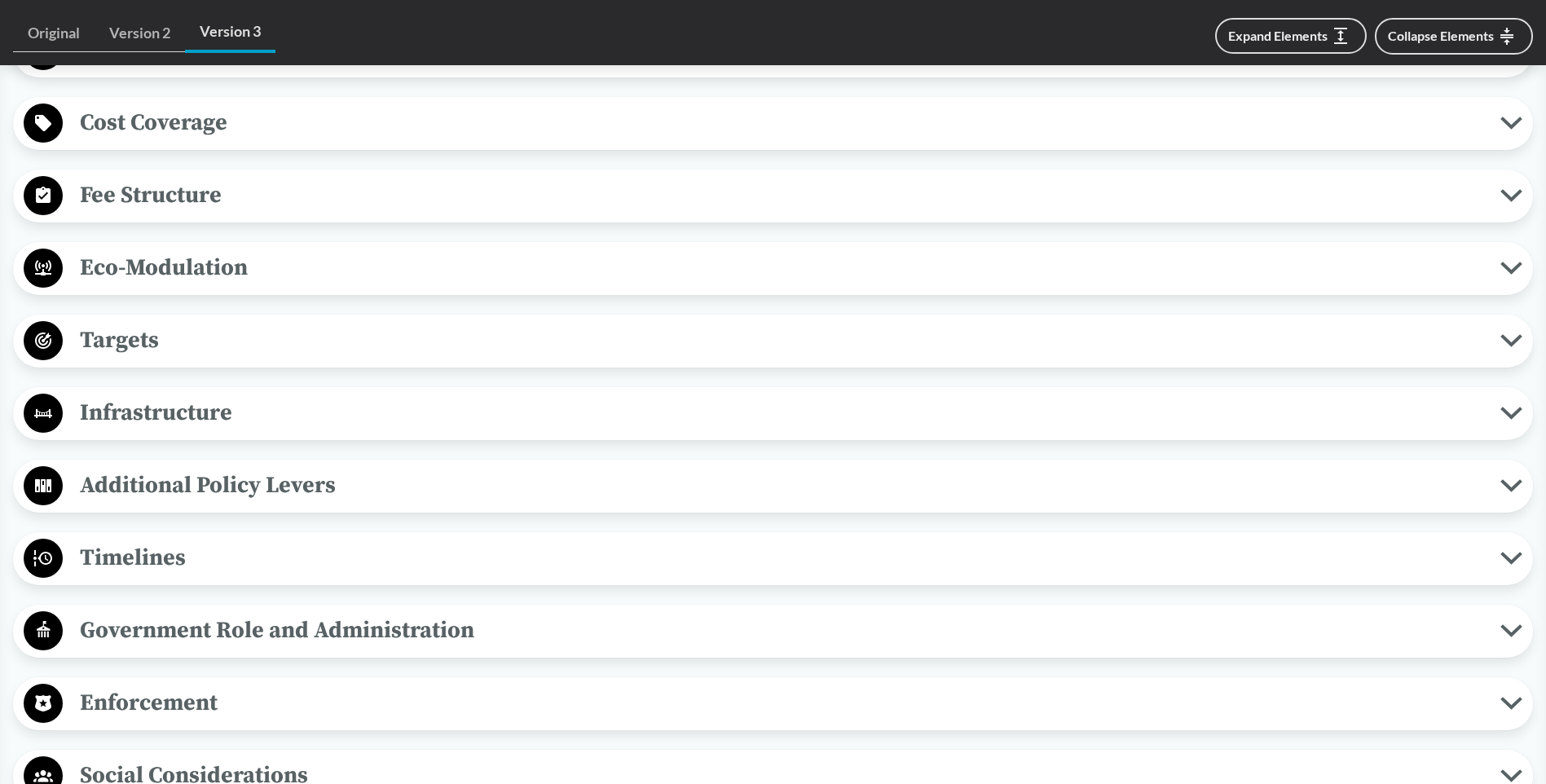
scroll to position [2444, 0]
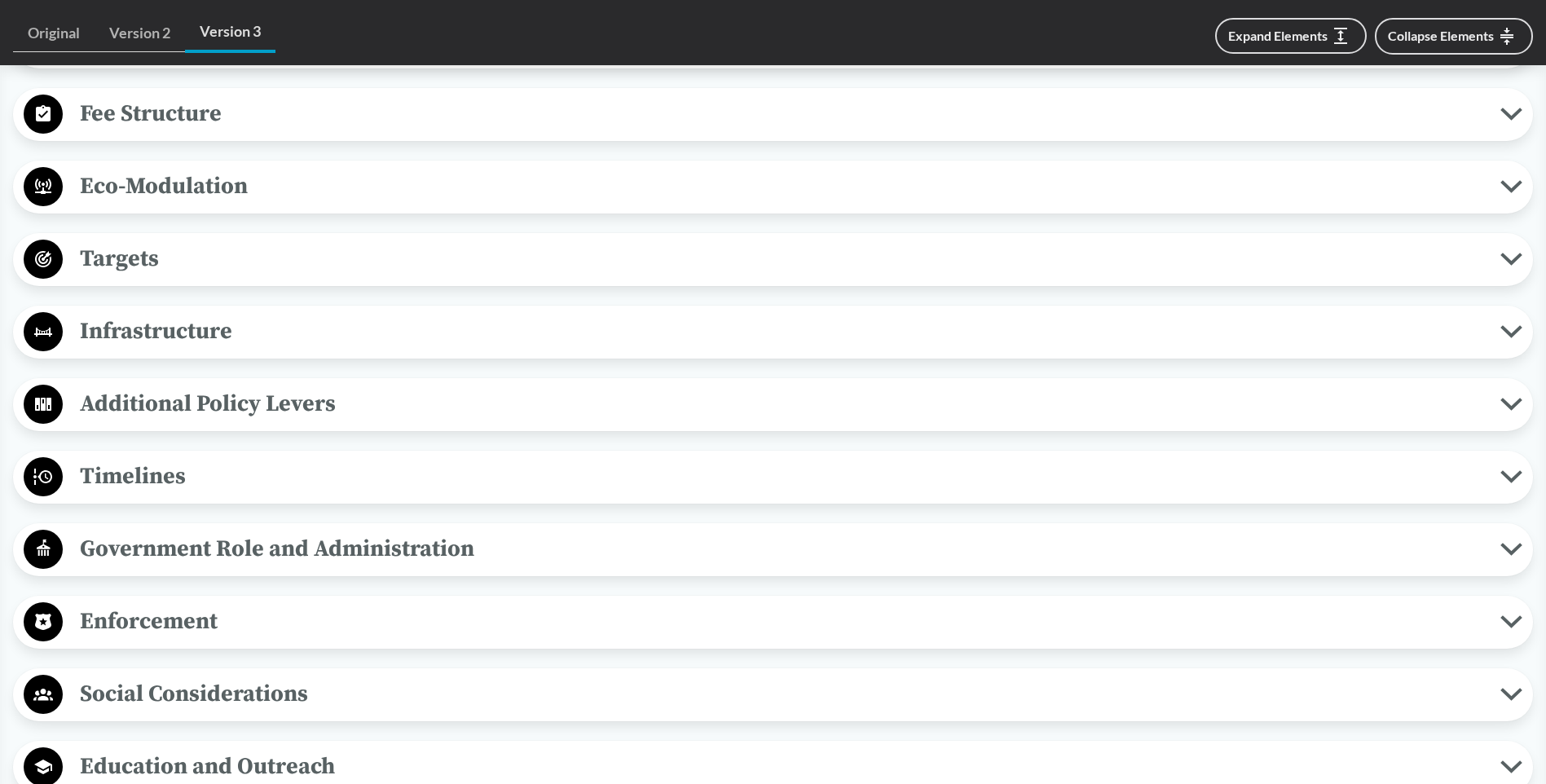
click at [1514, 261] on icon at bounding box center [1512, 259] width 17 height 8
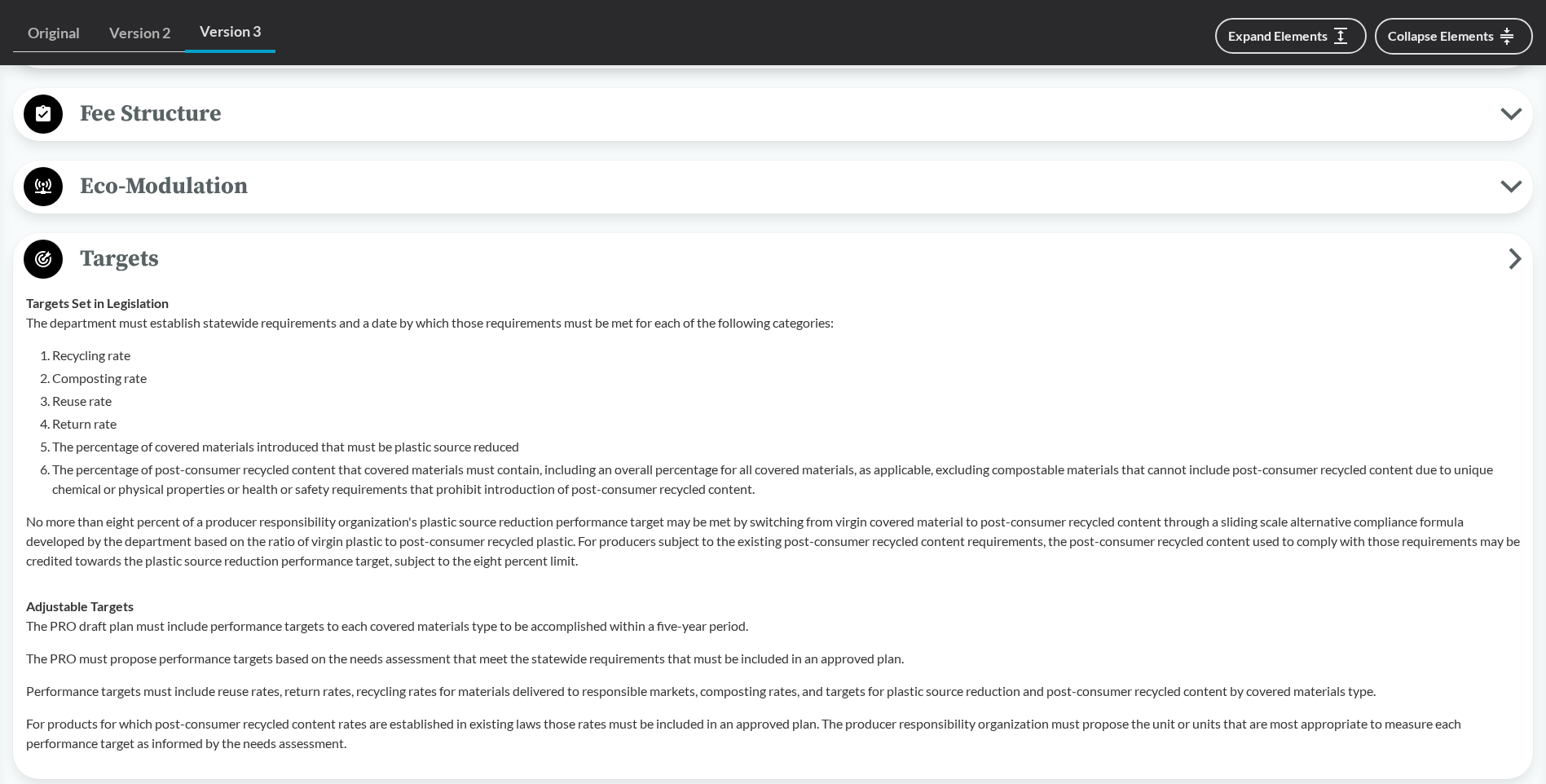
click at [1508, 250] on span "Targets" at bounding box center [785, 259] width 1446 height 37
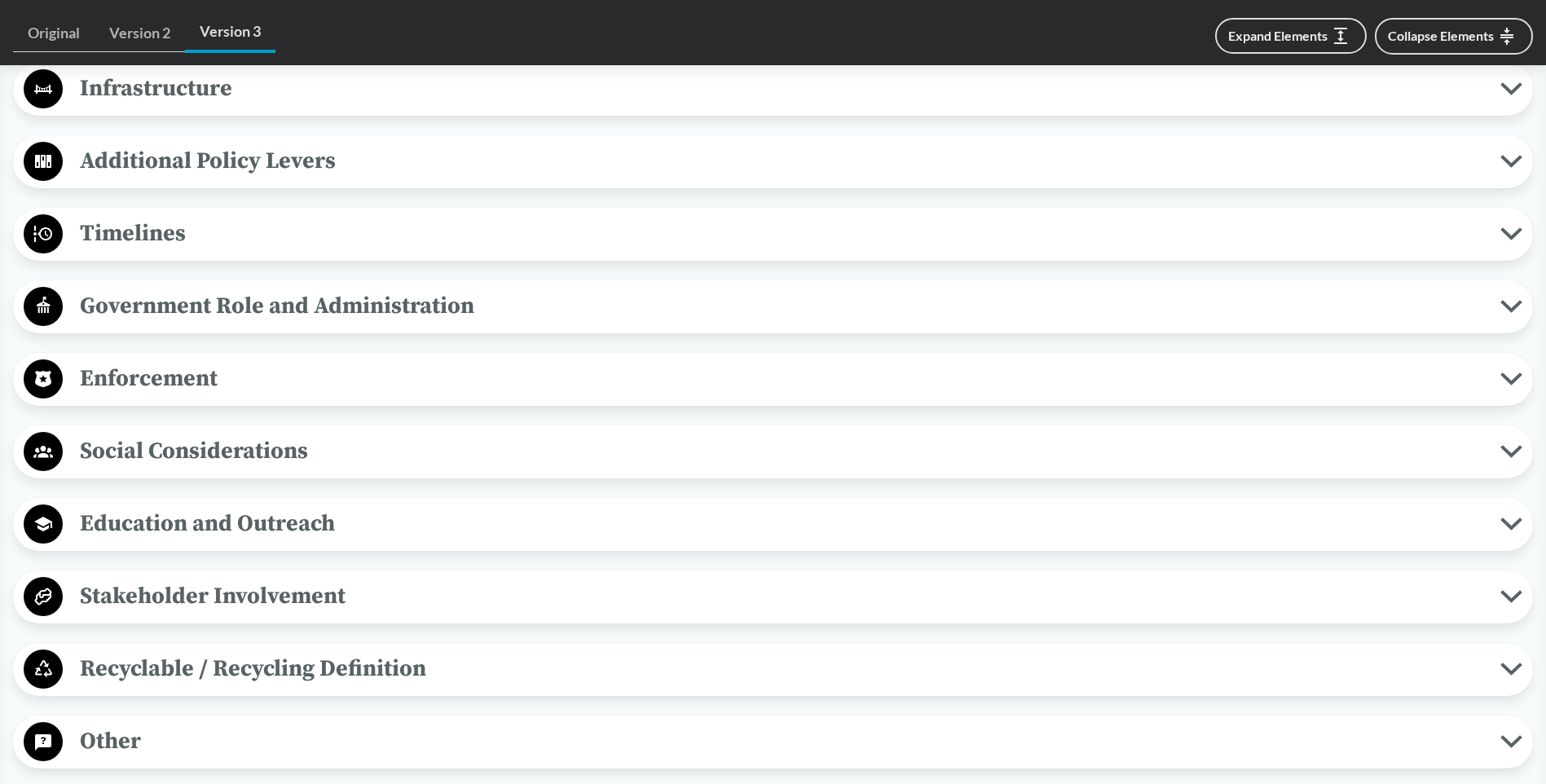
scroll to position [2689, 0]
click at [350, 364] on span "Enforcement" at bounding box center [782, 377] width 1438 height 37
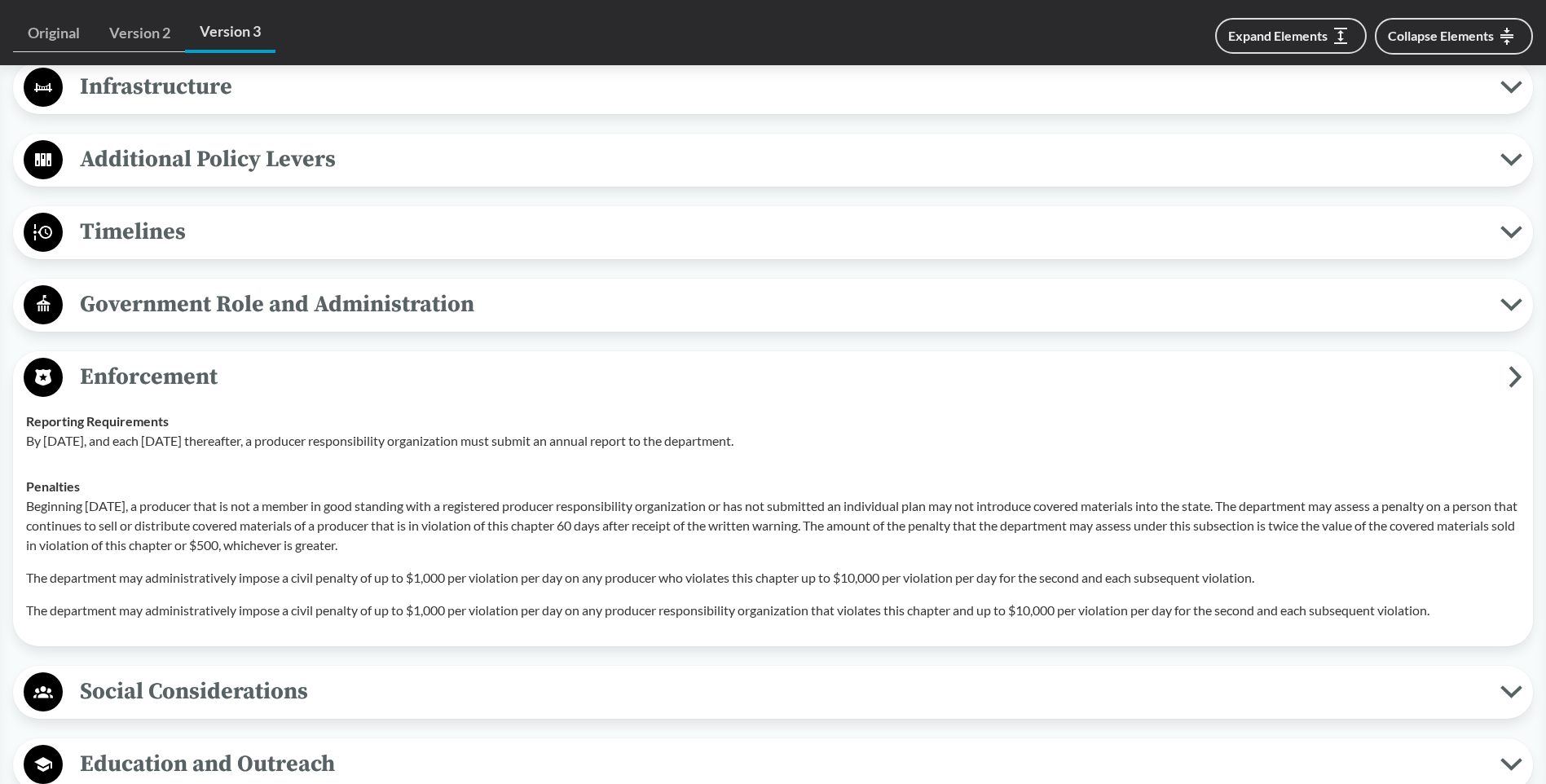
click at [1511, 375] on icon at bounding box center [1515, 376] width 14 height 22
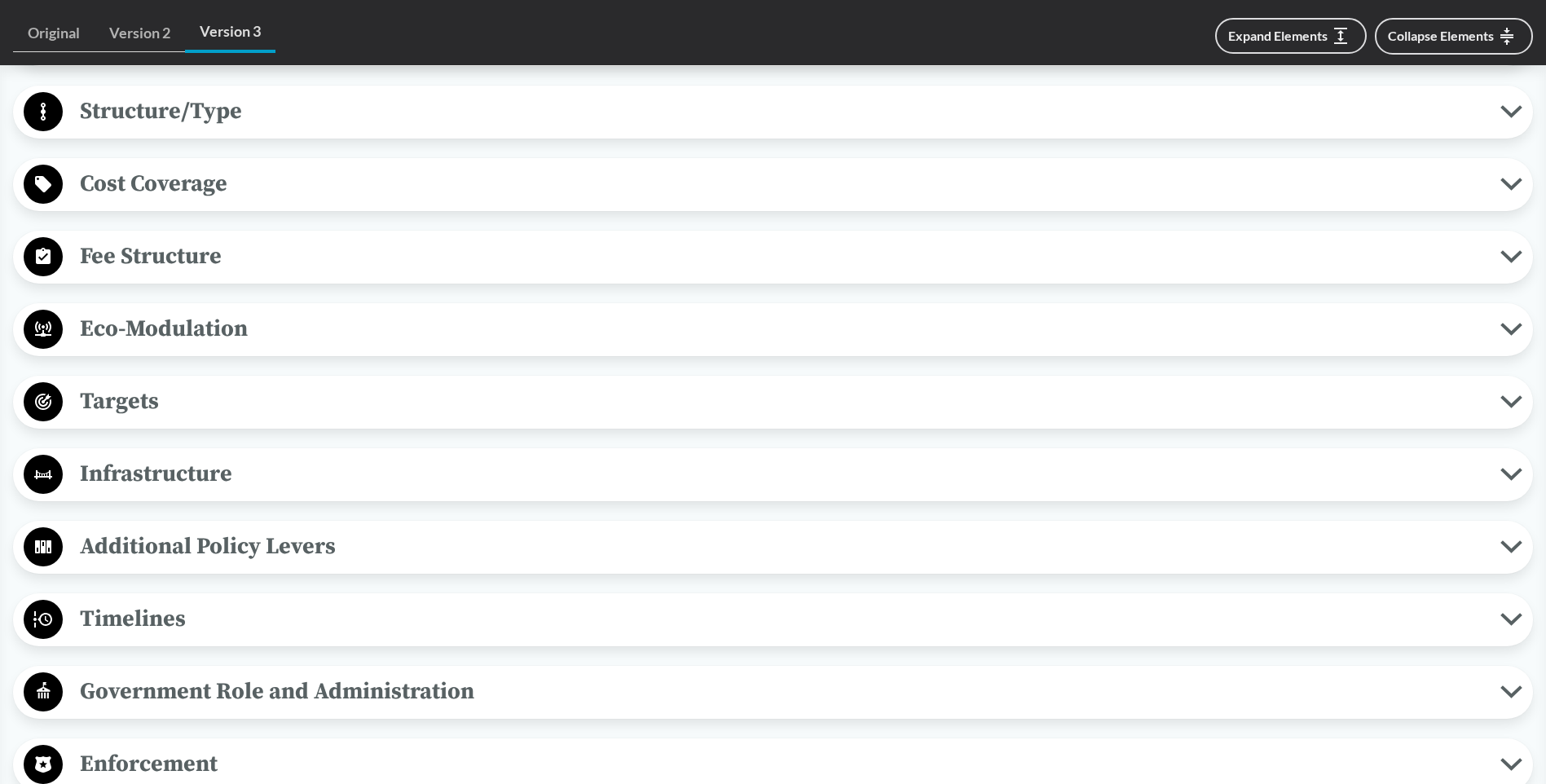
scroll to position [2281, 0]
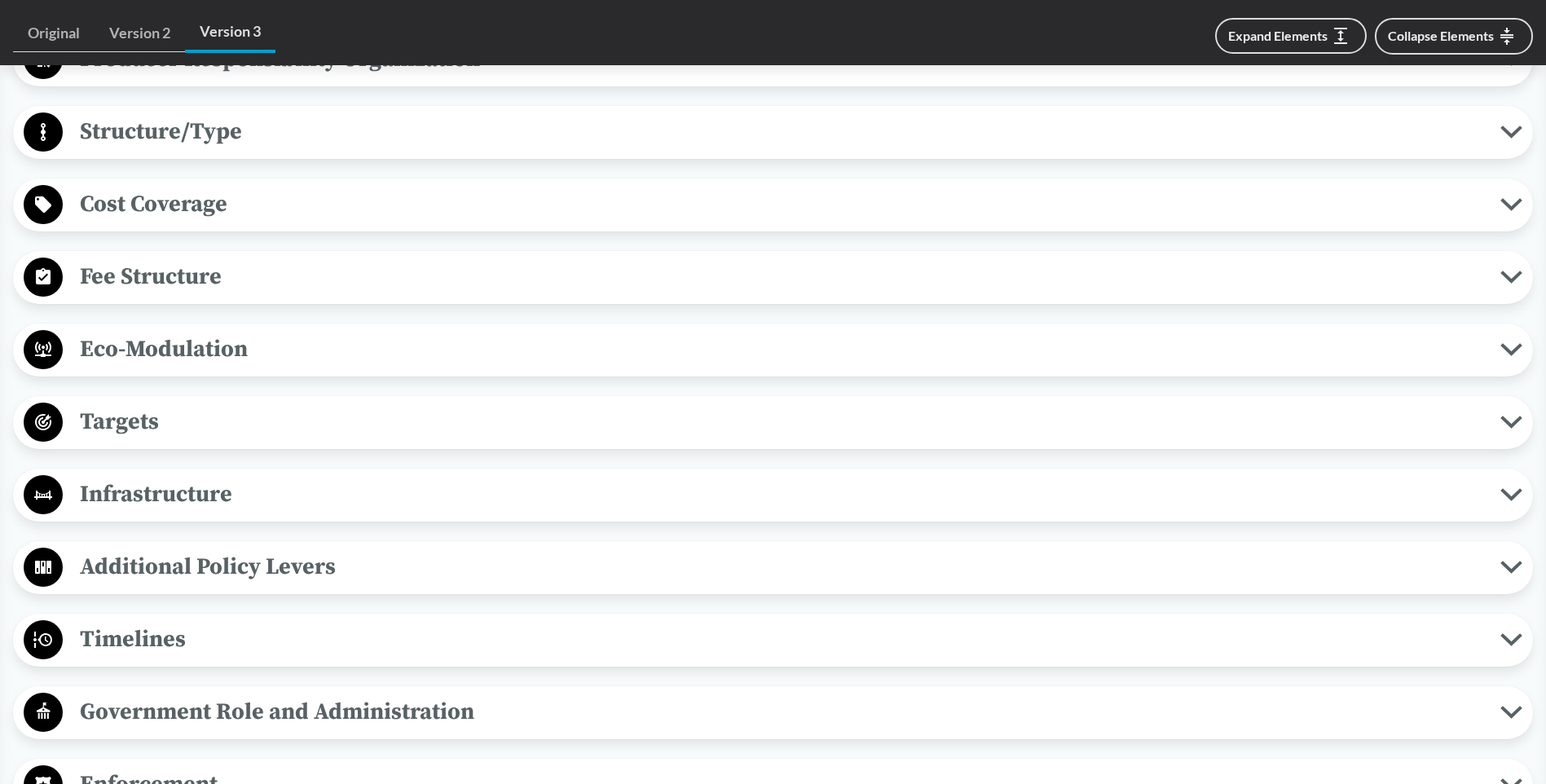
click at [1507, 350] on icon at bounding box center [1512, 349] width 17 height 8
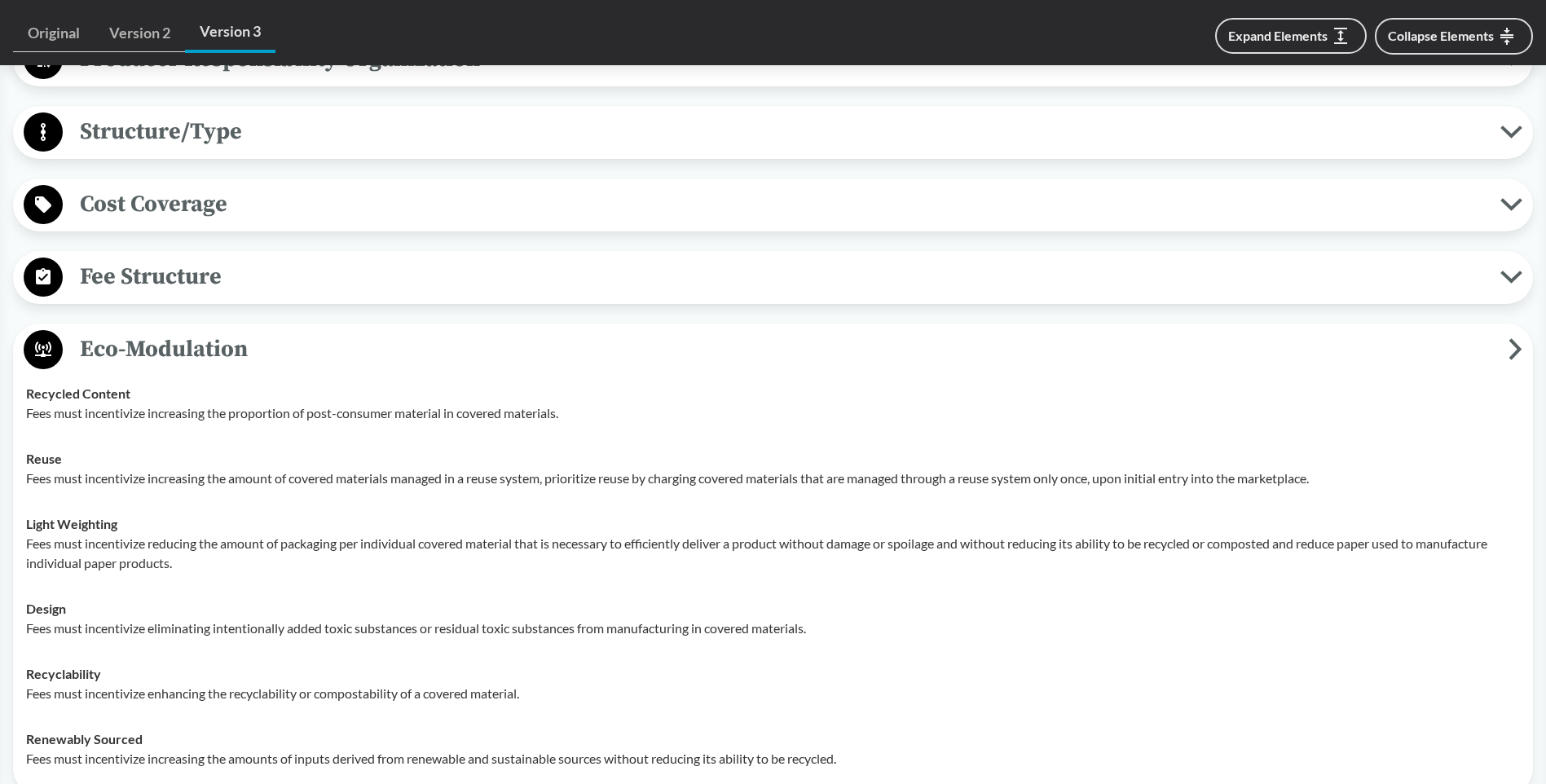
scroll to position [2363, 0]
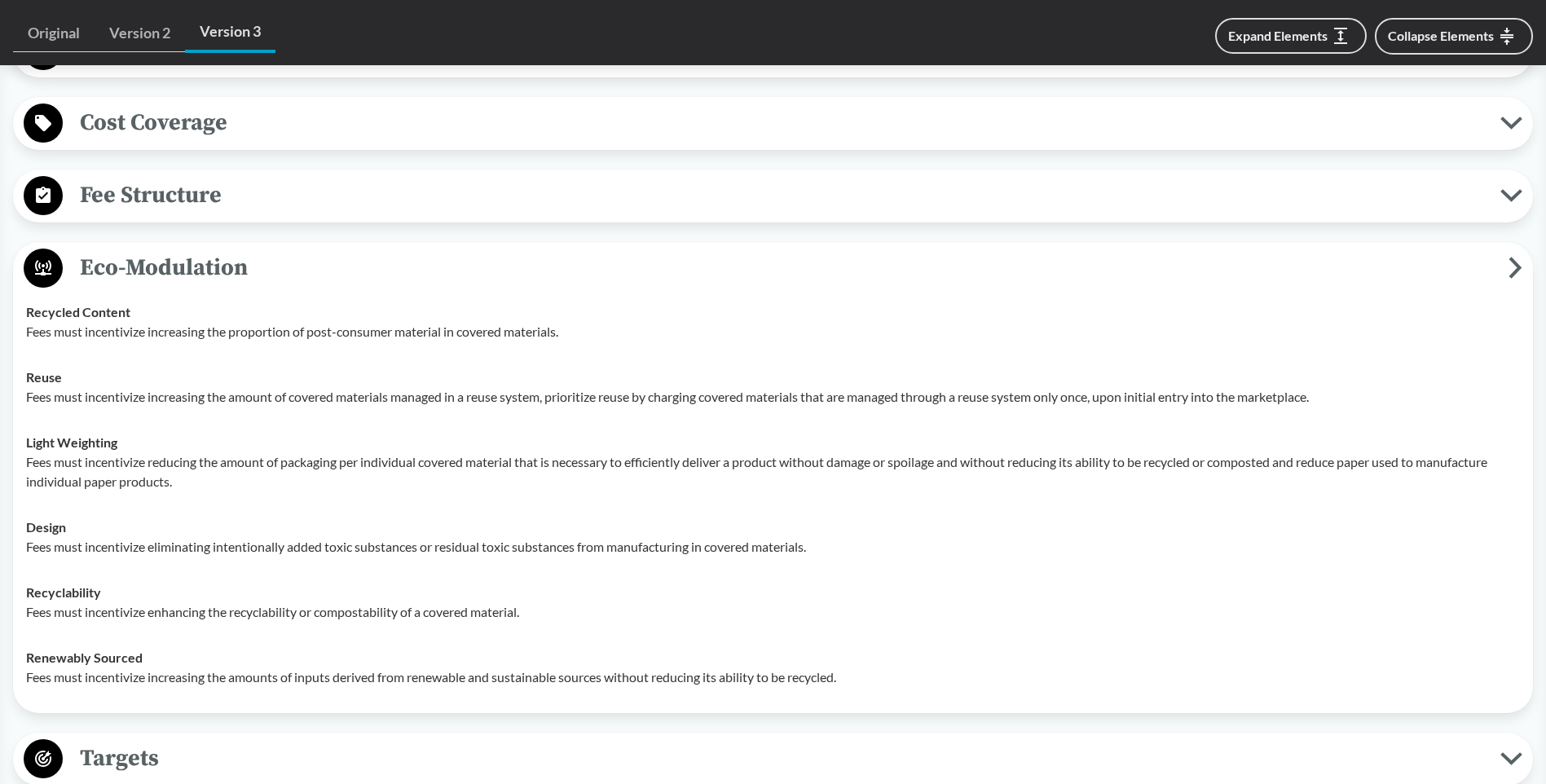
click at [1515, 264] on icon at bounding box center [1515, 267] width 8 height 17
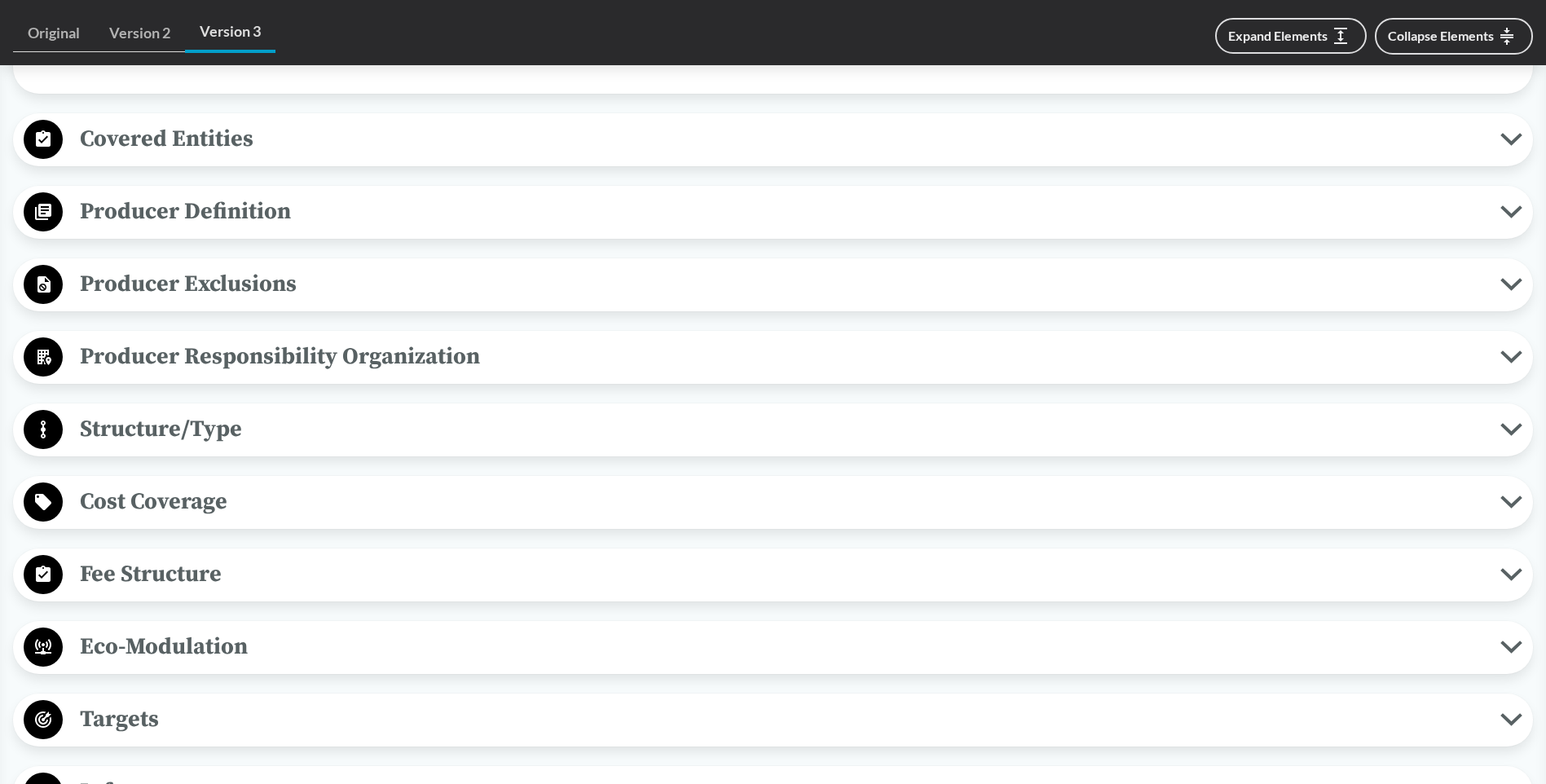
scroll to position [1956, 0]
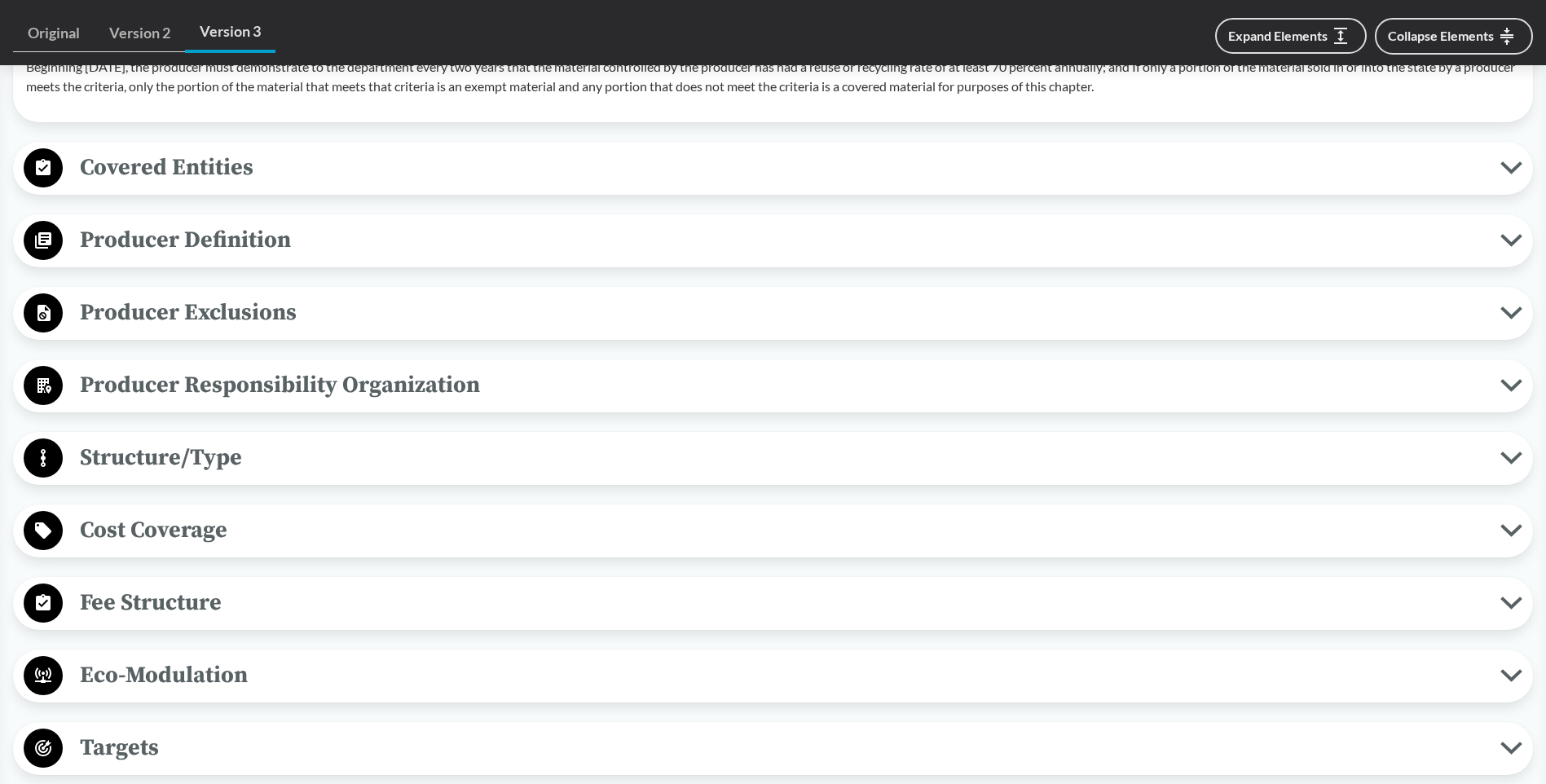
click at [1512, 602] on icon at bounding box center [1511, 603] width 22 height 13
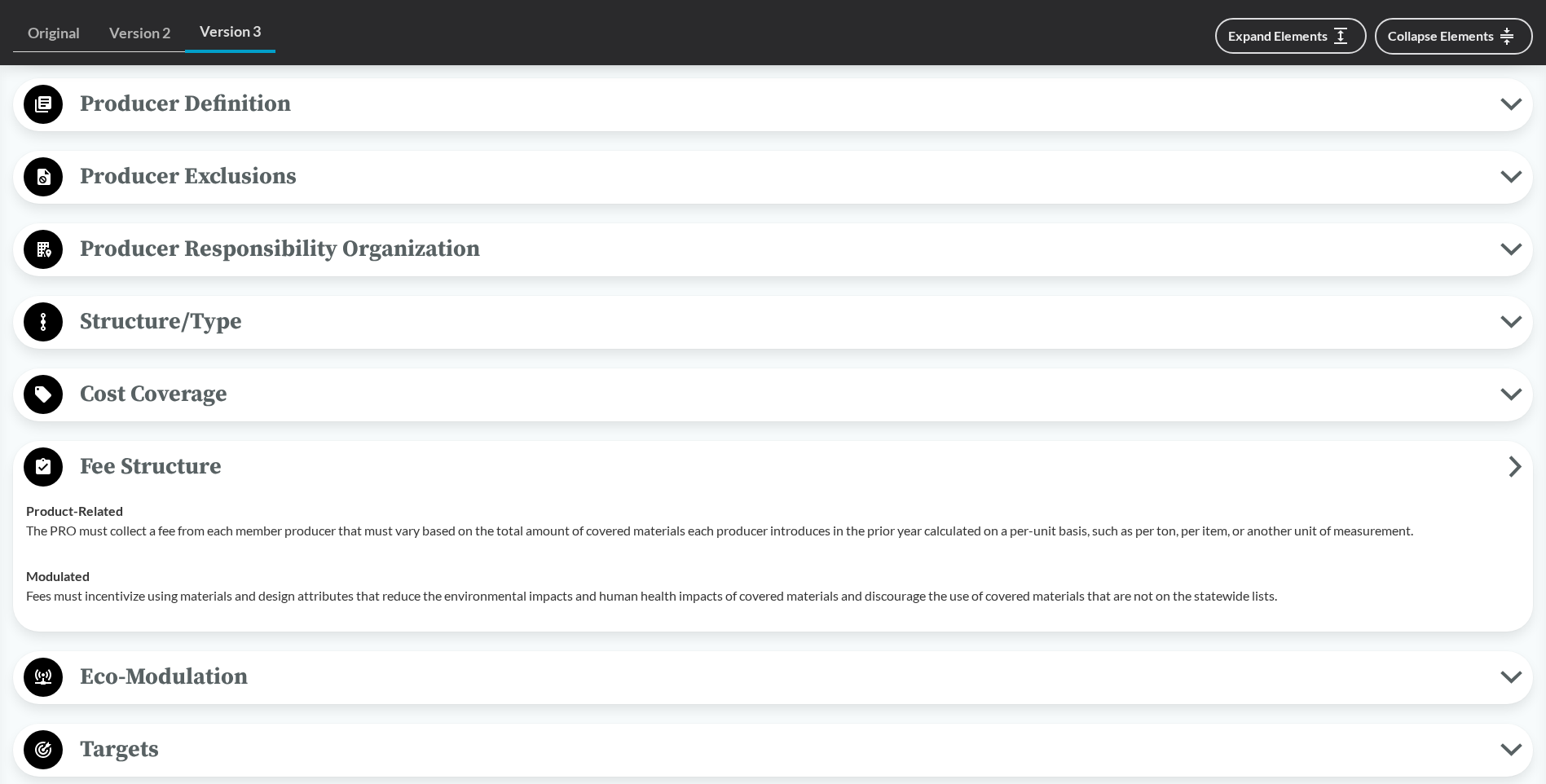
scroll to position [2119, 0]
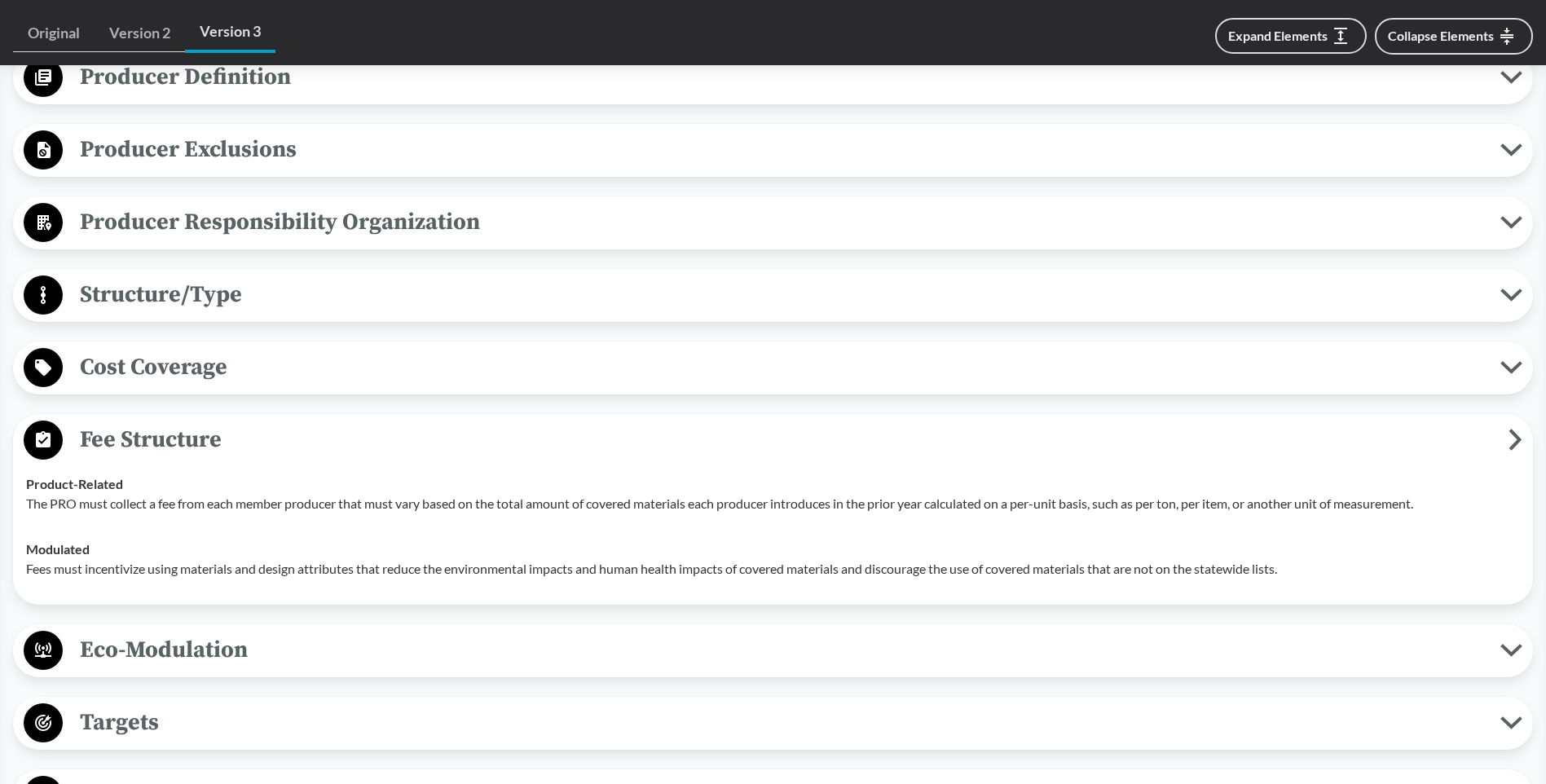
click at [1511, 435] on icon at bounding box center [1515, 439] width 14 height 22
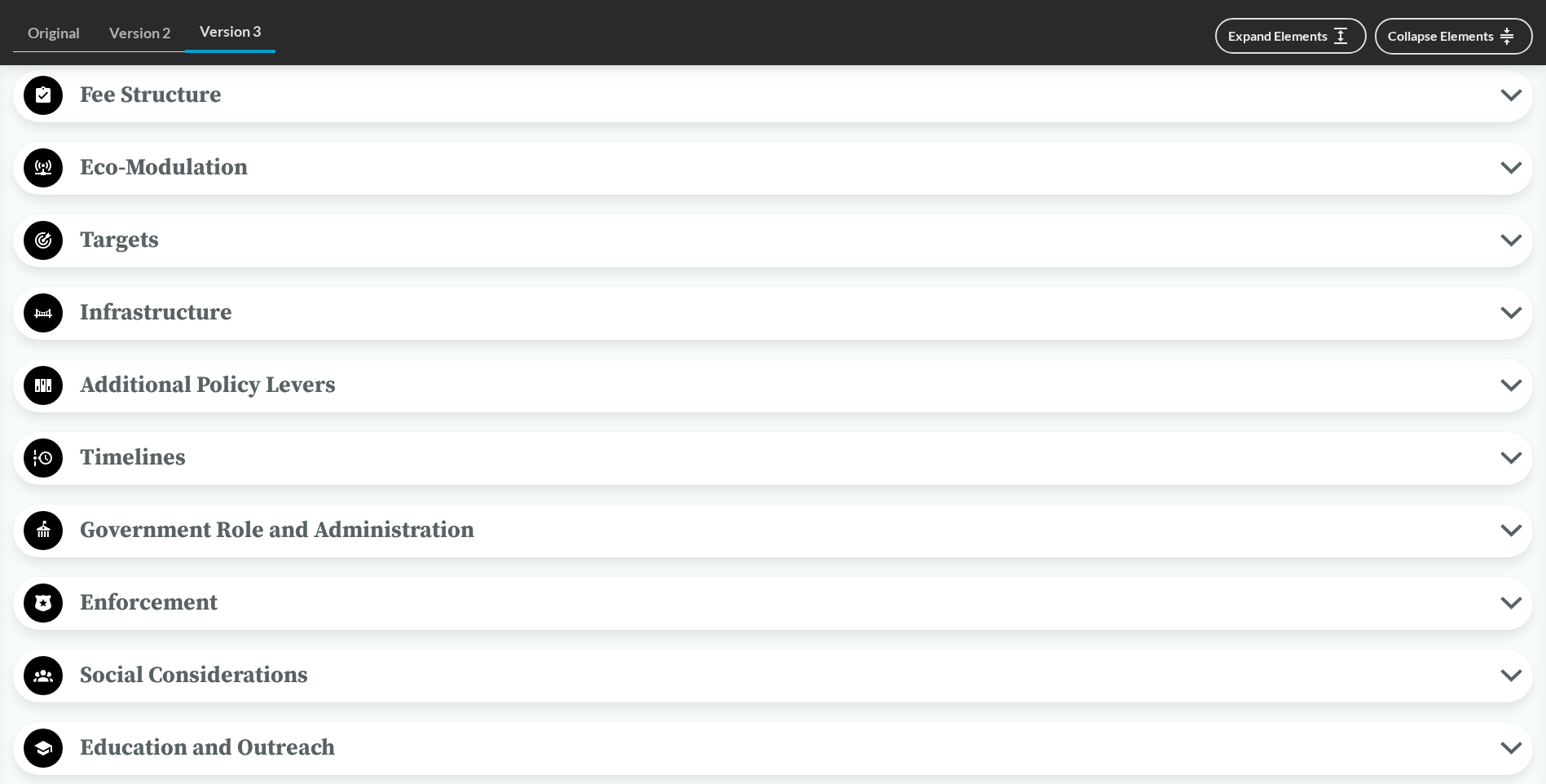
scroll to position [2444, 0]
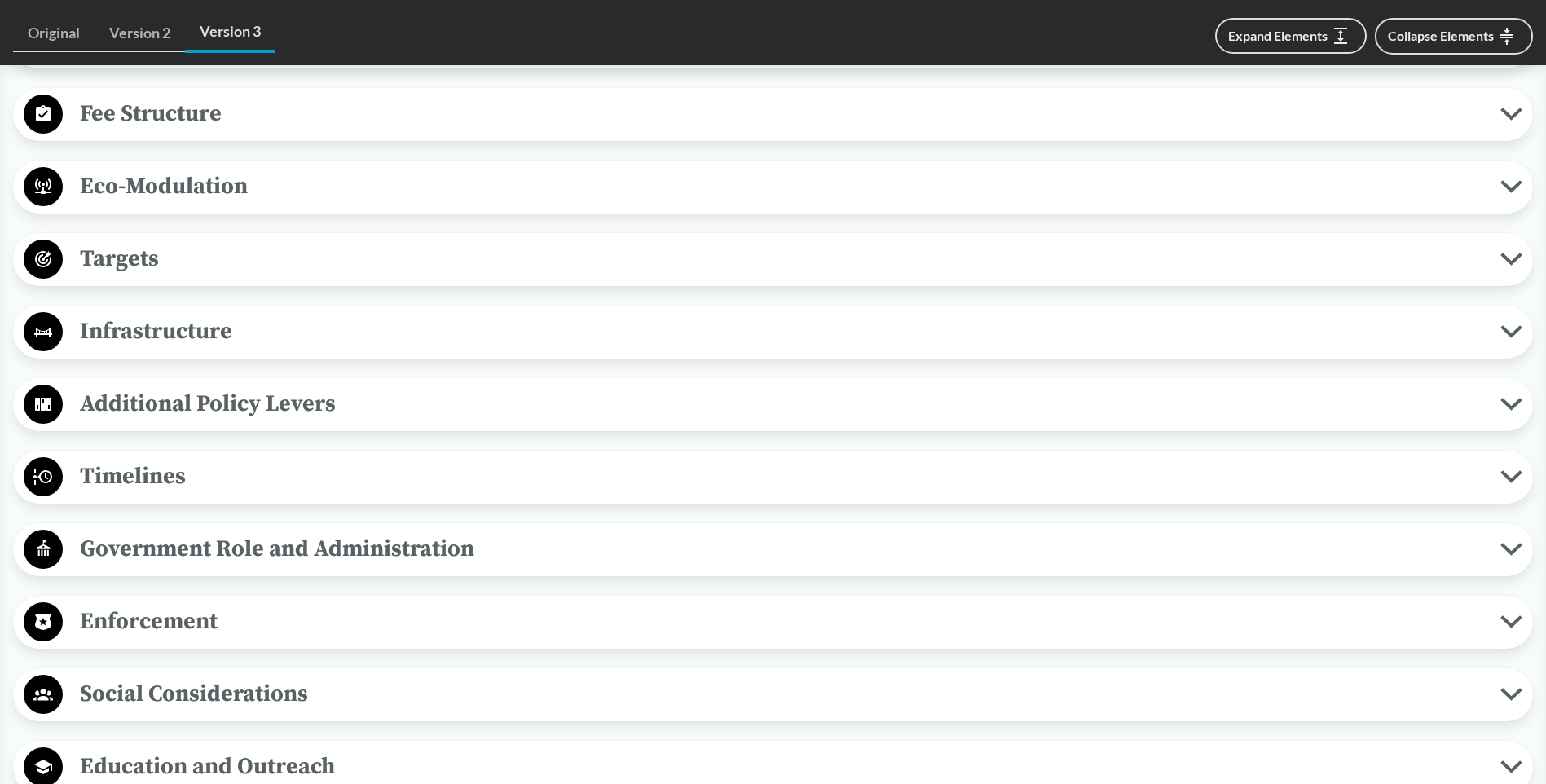
click at [229, 199] on span "Eco-Modulation" at bounding box center [782, 186] width 1438 height 37
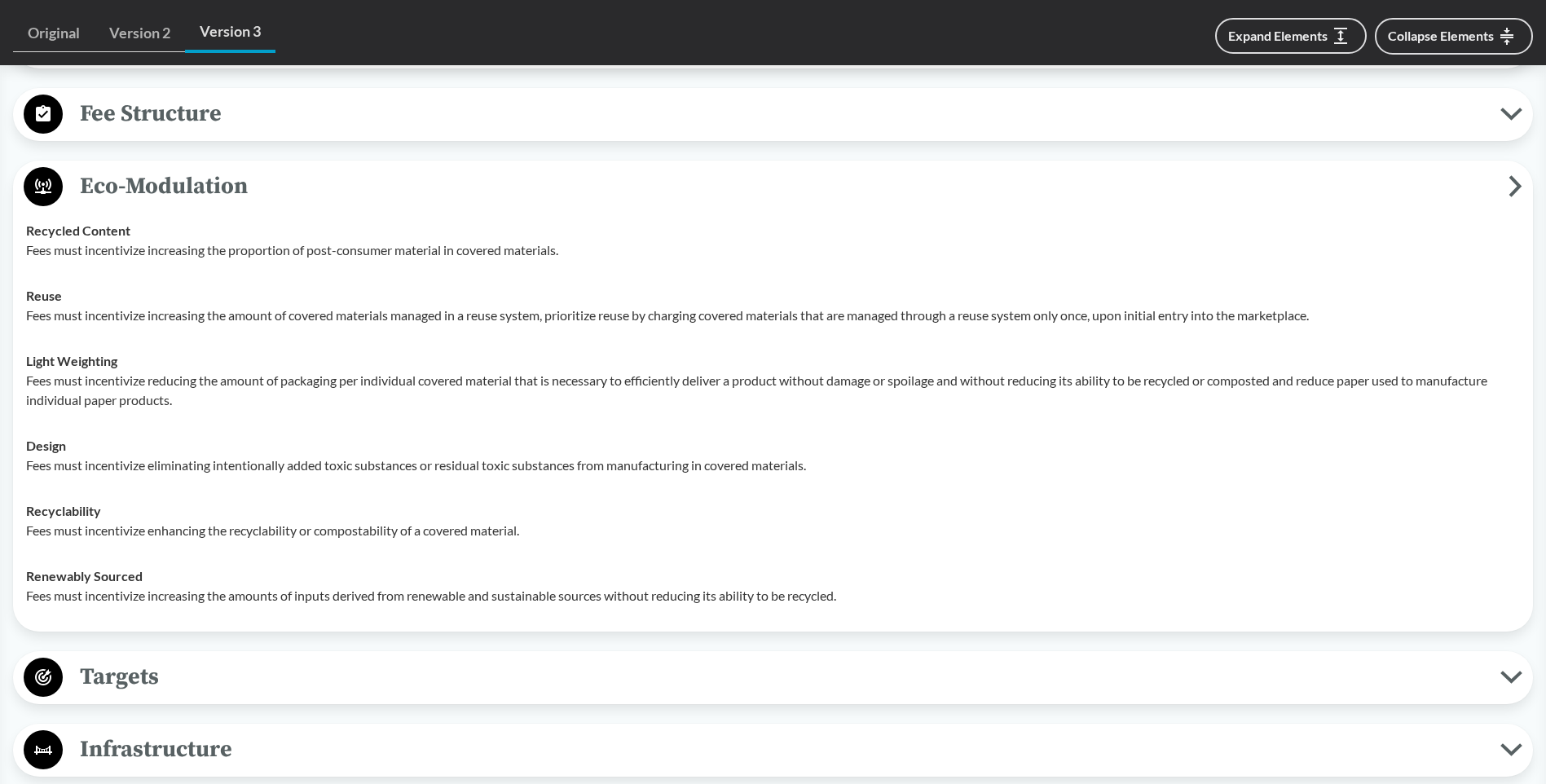
click at [1513, 182] on icon at bounding box center [1515, 186] width 14 height 22
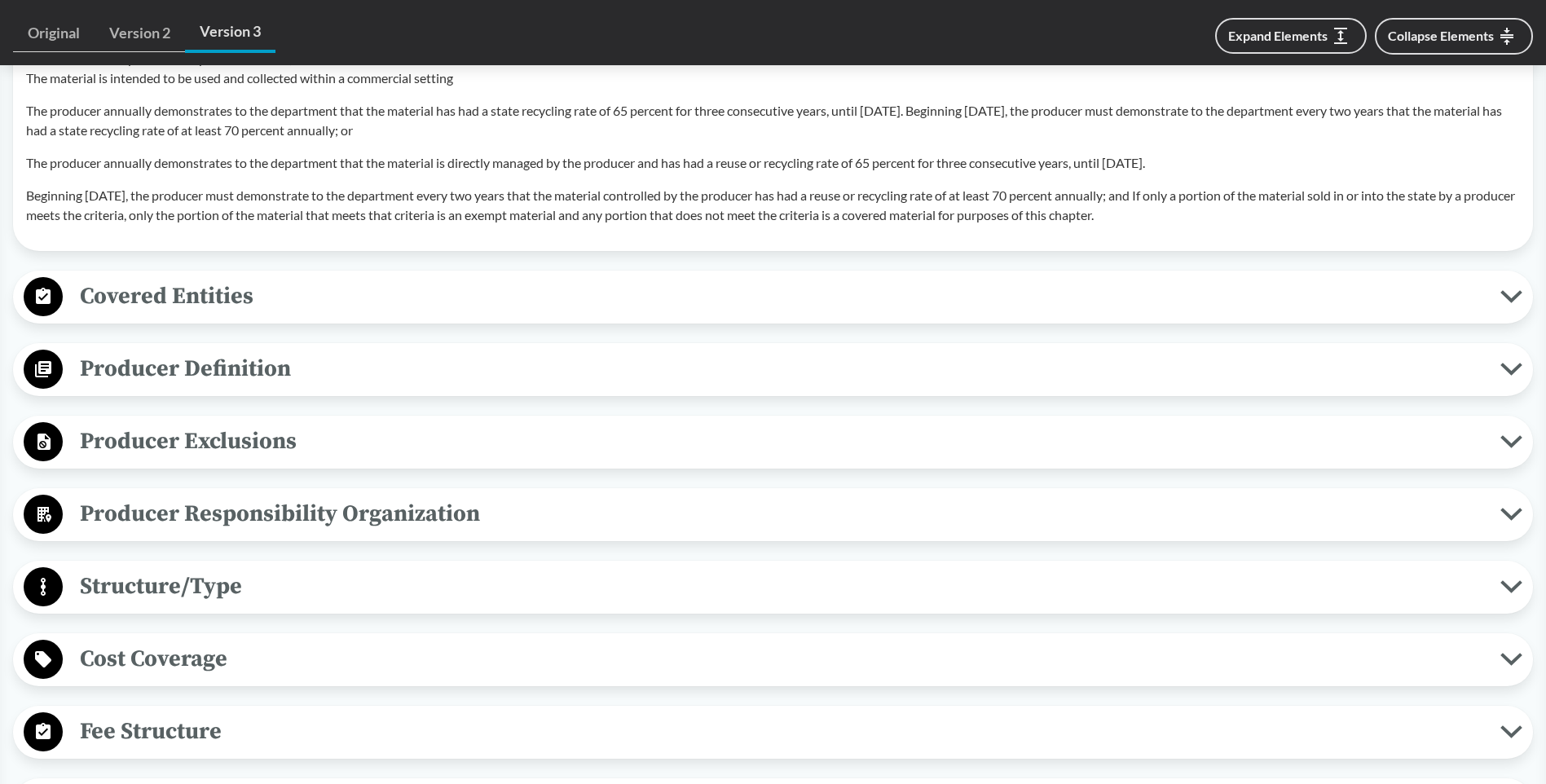
scroll to position [1956, 0]
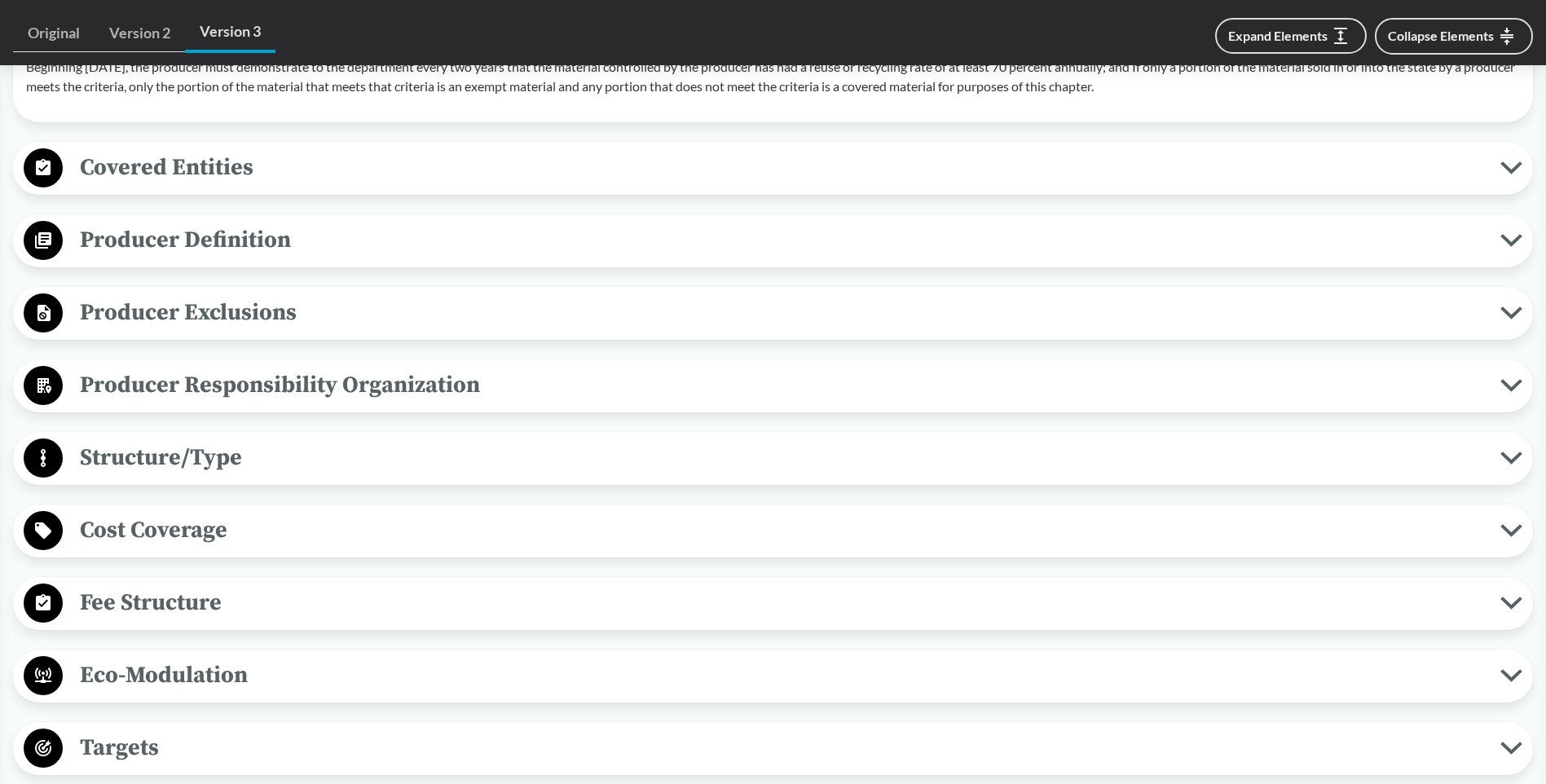
click at [1508, 670] on icon at bounding box center [1511, 675] width 22 height 13
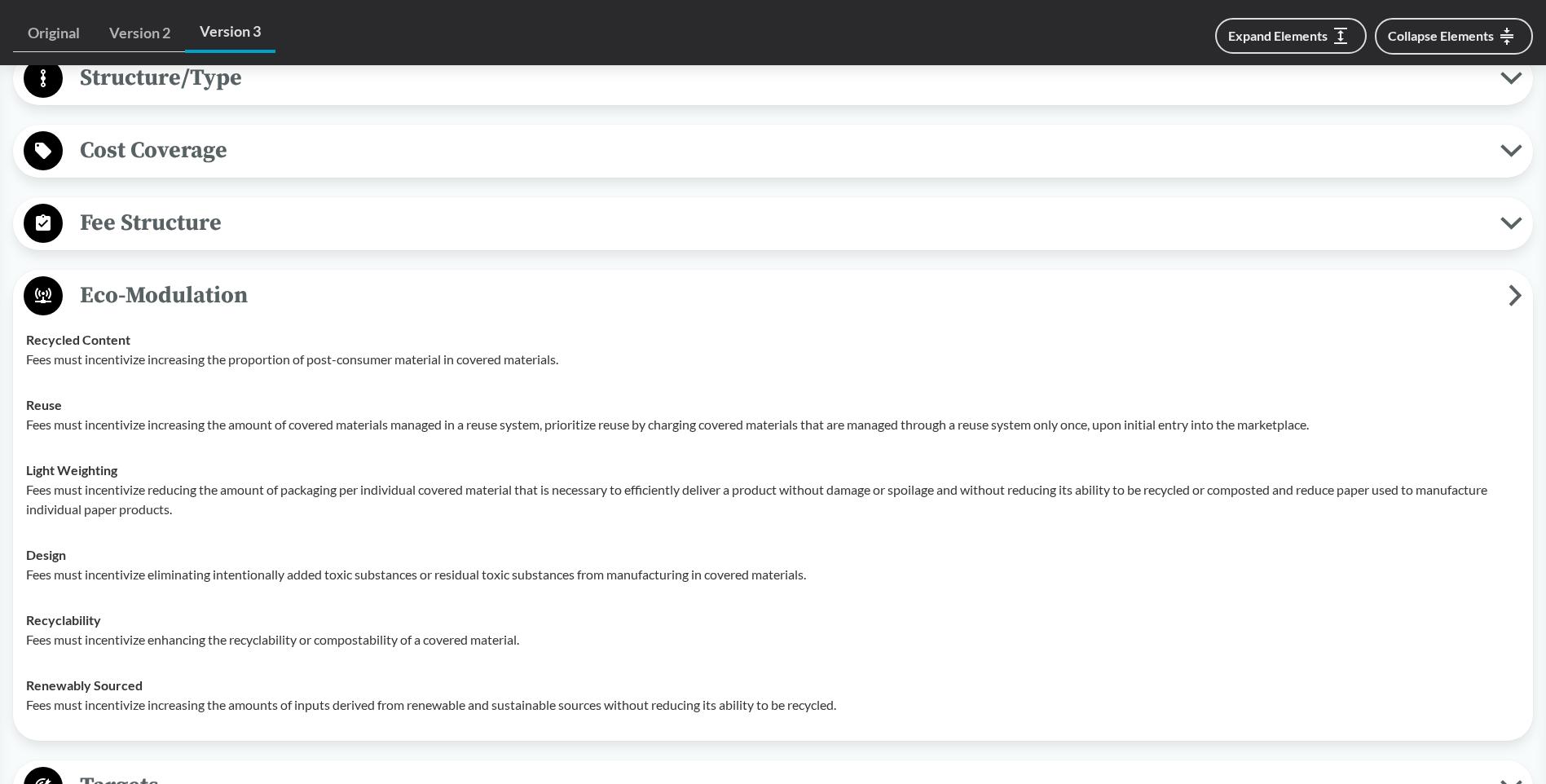
scroll to position [2363, 0]
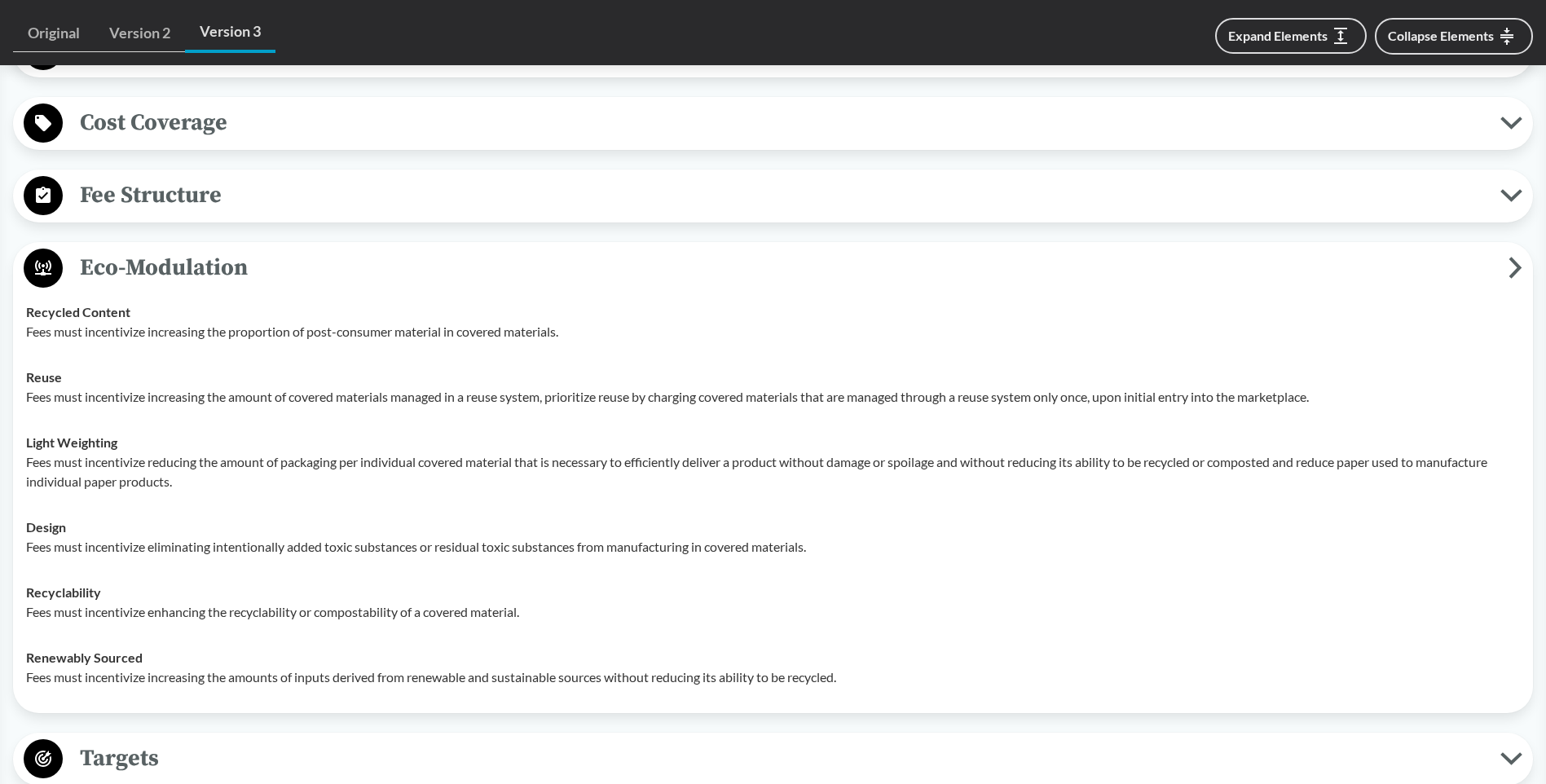
click at [1522, 266] on button "Eco-Modulation" at bounding box center [773, 268] width 1509 height 42
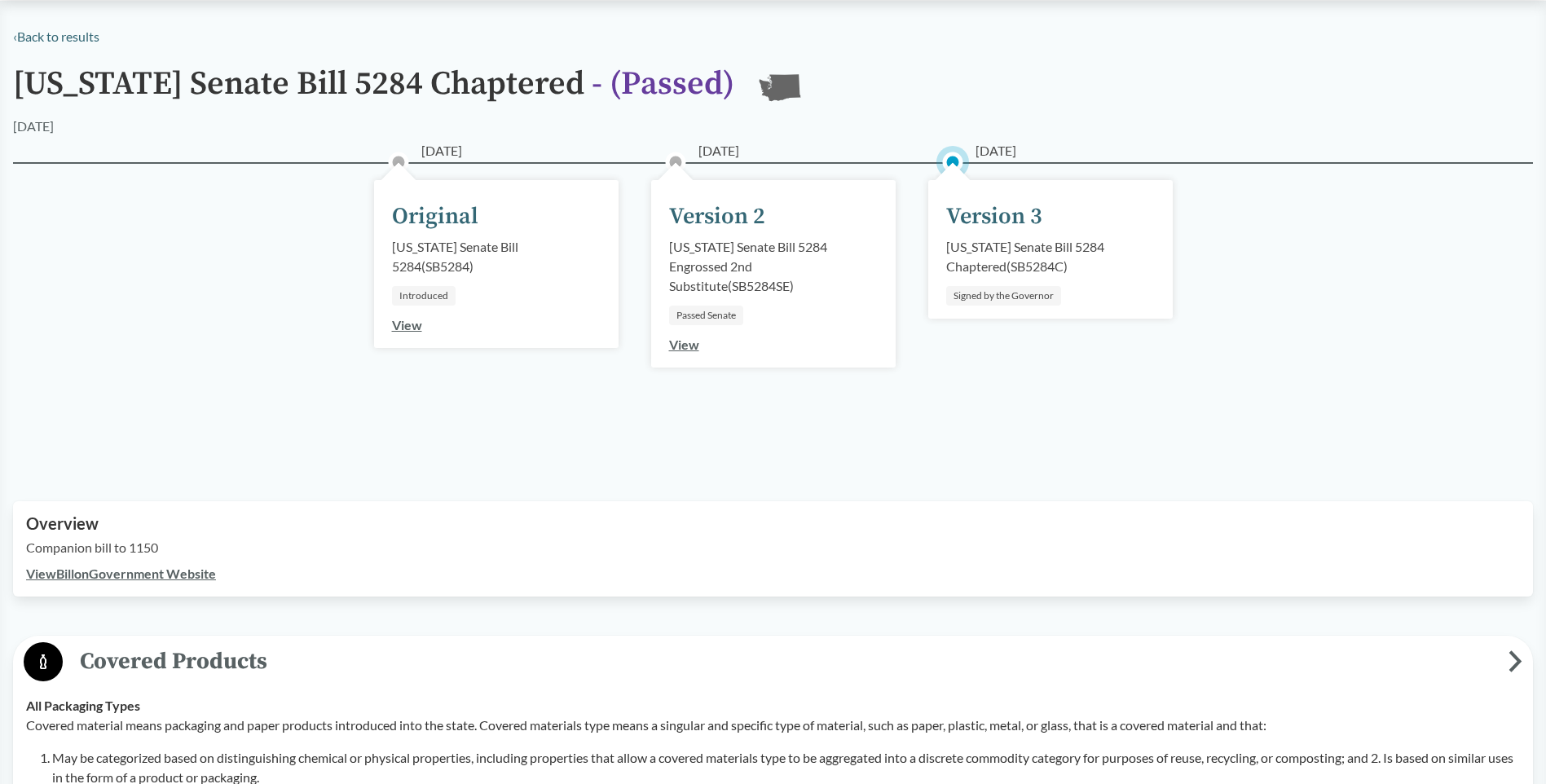
scroll to position [0, 0]
